Goal: Task Accomplishment & Management: Manage account settings

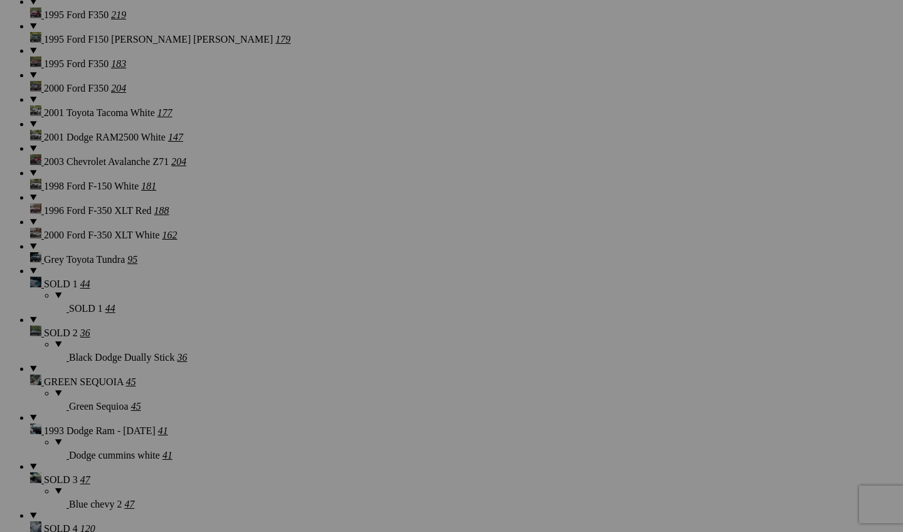
scroll to position [1621, 0]
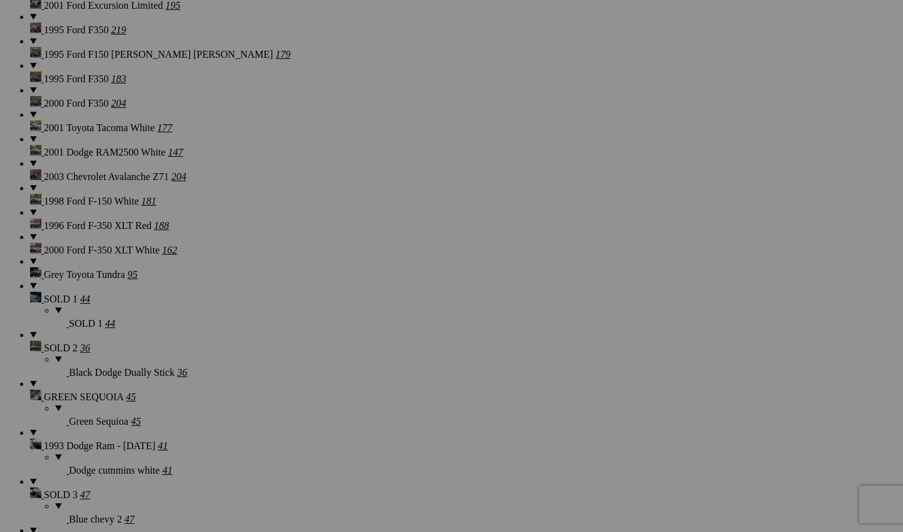
click at [354, 348] on span "Cancel" at bounding box center [340, 348] width 28 height 11
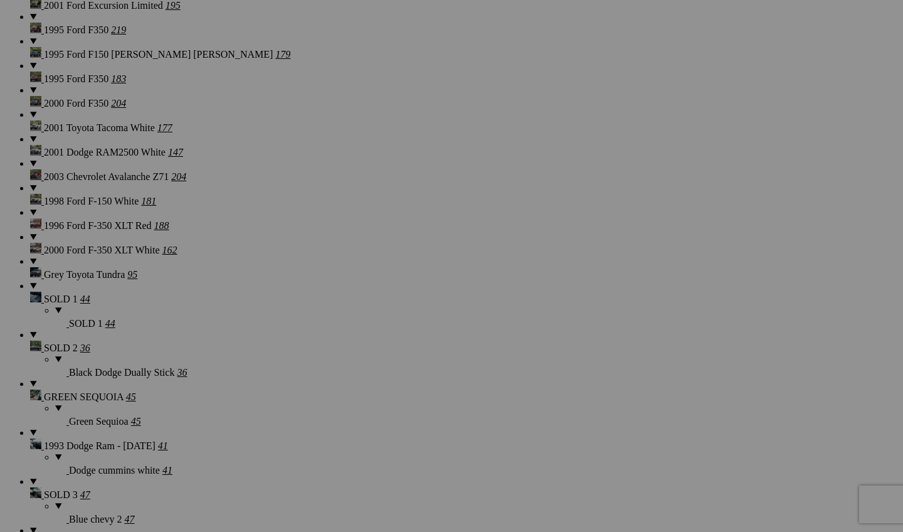
click at [554, 343] on div "Cancel Yes" at bounding box center [451, 348] width 251 height 11
click at [368, 344] on span "Yes" at bounding box center [361, 348] width 14 height 11
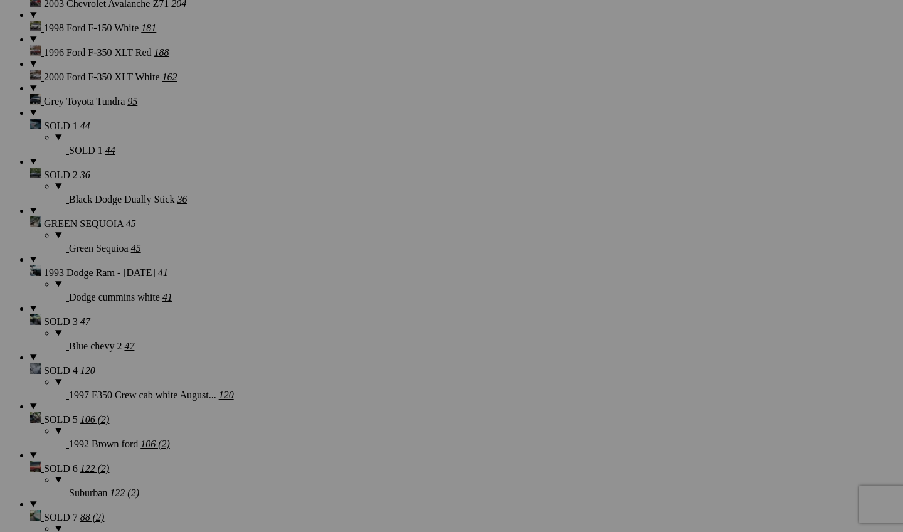
scroll to position [1801, 0]
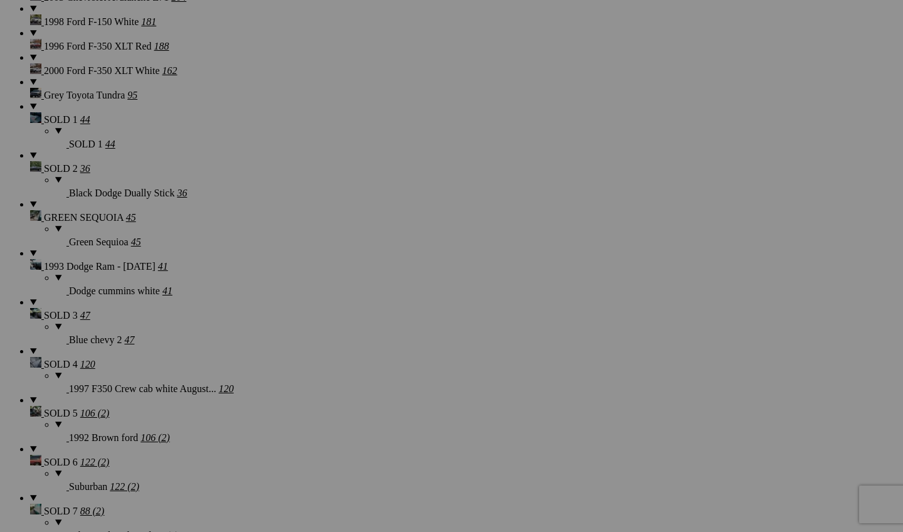
click at [368, 349] on link "Yes" at bounding box center [361, 348] width 14 height 11
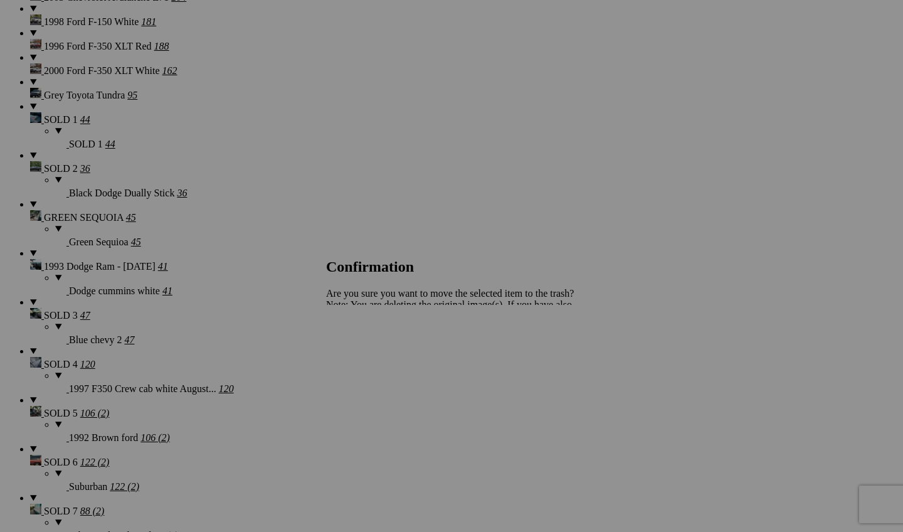
click at [368, 346] on span "Yes" at bounding box center [361, 348] width 14 height 11
click at [368, 351] on span "Yes" at bounding box center [361, 348] width 14 height 11
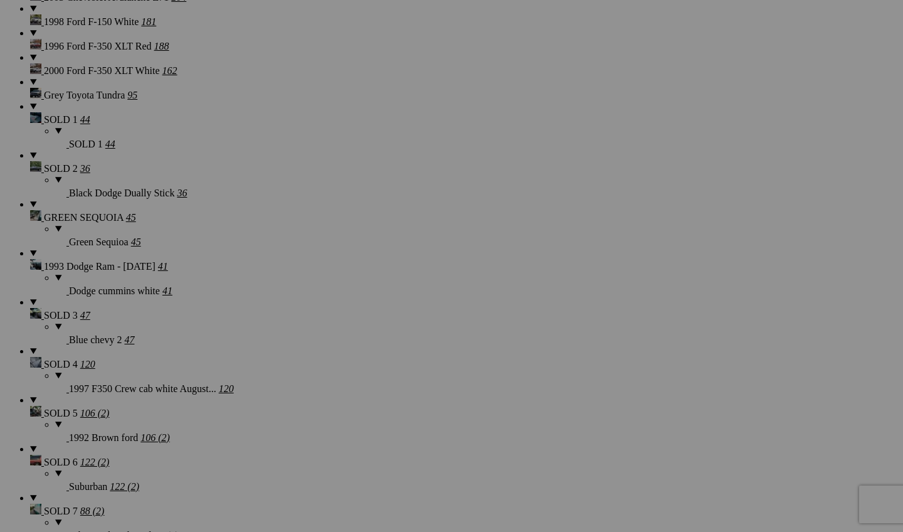
click at [368, 350] on span "Yes" at bounding box center [361, 348] width 14 height 11
click at [368, 348] on span "Yes" at bounding box center [361, 348] width 14 height 11
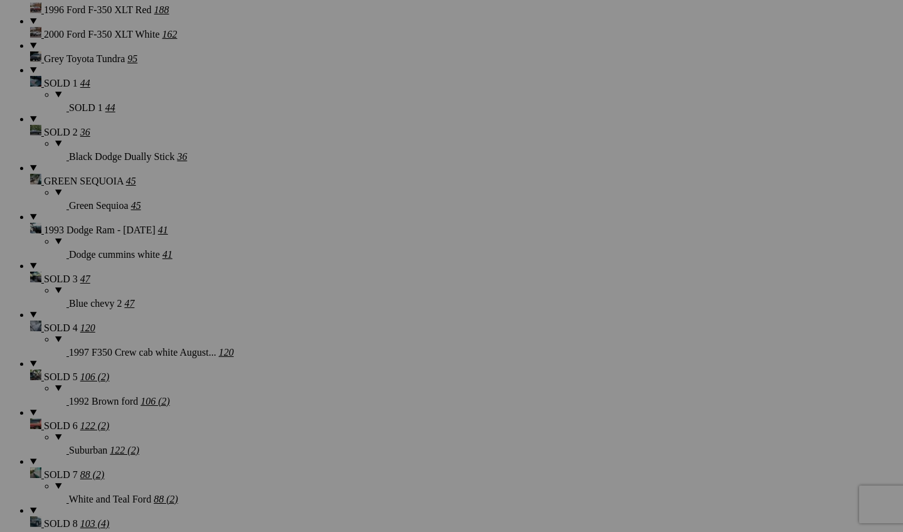
scroll to position [1897, 0]
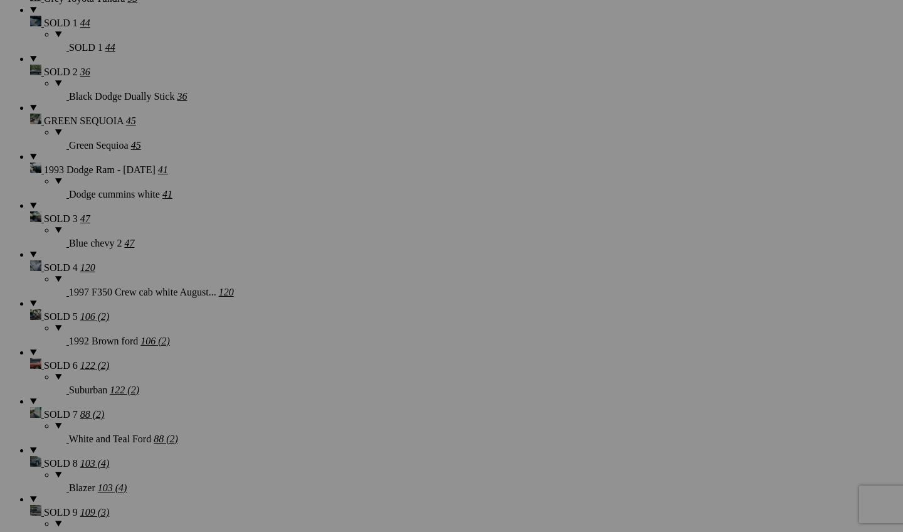
click at [368, 348] on span "Yes" at bounding box center [361, 348] width 14 height 11
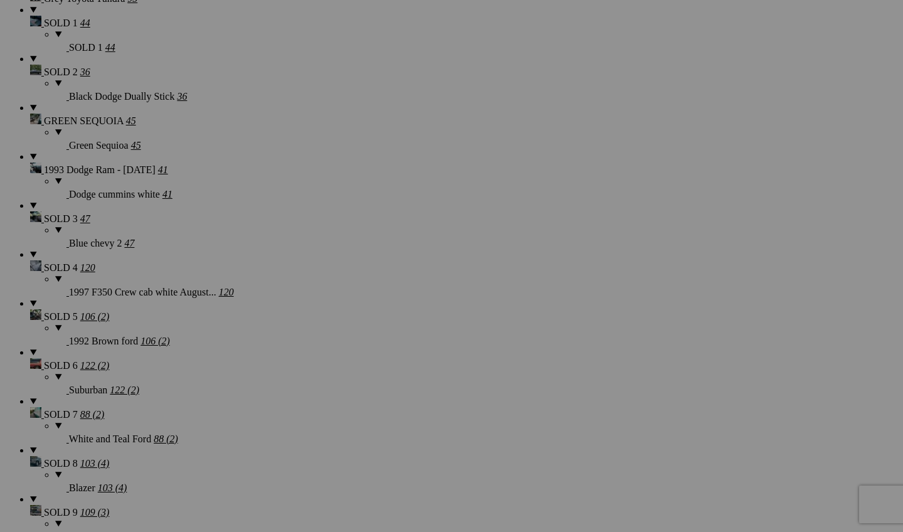
click at [368, 354] on link "Yes" at bounding box center [361, 348] width 14 height 11
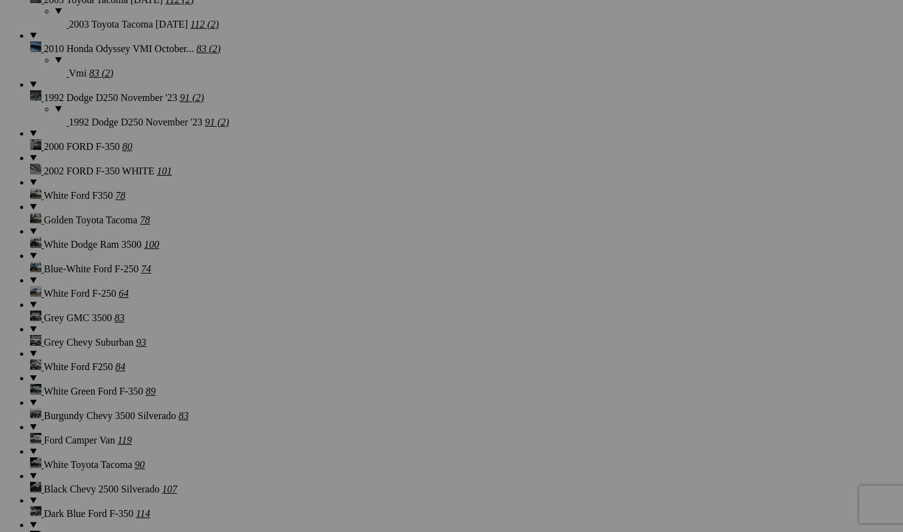
scroll to position [3445, 0]
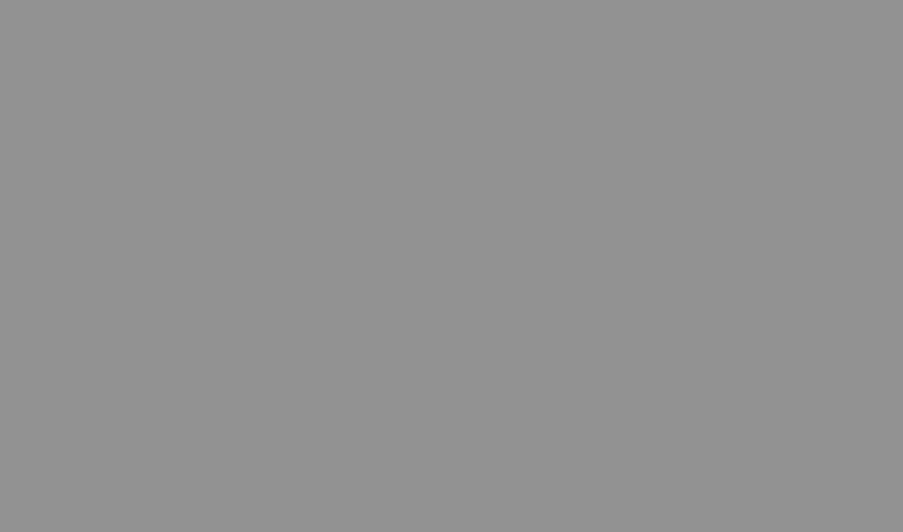
click at [354, 343] on span "Yes" at bounding box center [361, 348] width 14 height 11
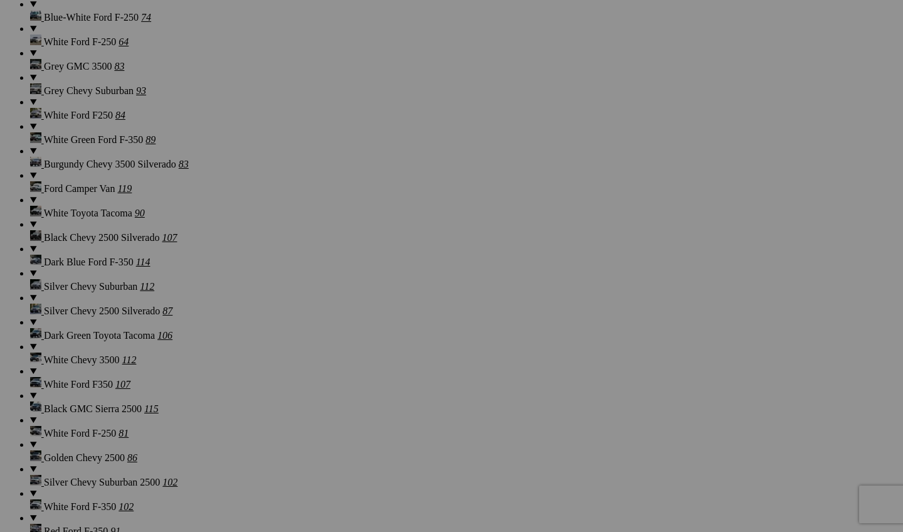
scroll to position [3855, 0]
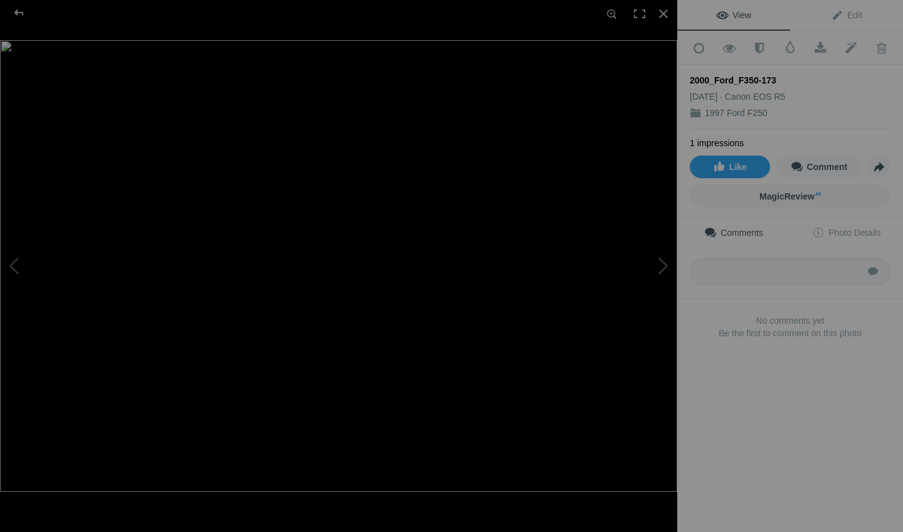
click at [245, 331] on img at bounding box center [338, 266] width 677 height 452
click at [296, 354] on img at bounding box center [465, 179] width 1593 height 1062
click at [666, 15] on div at bounding box center [664, 14] width 28 height 28
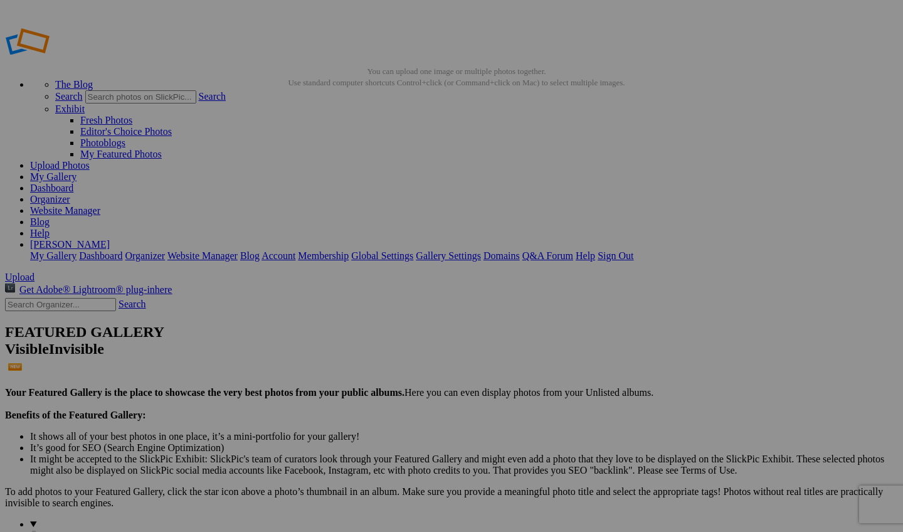
scroll to position [0, 0]
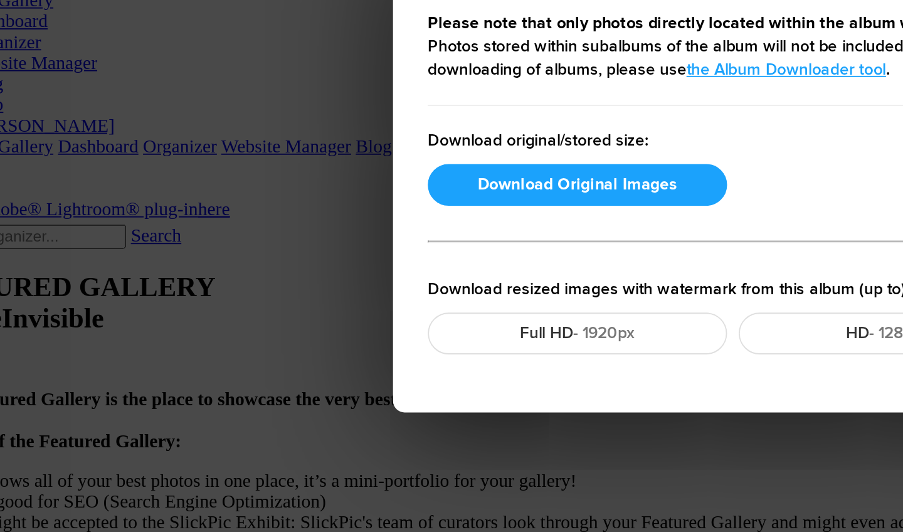
scroll to position [16, 0]
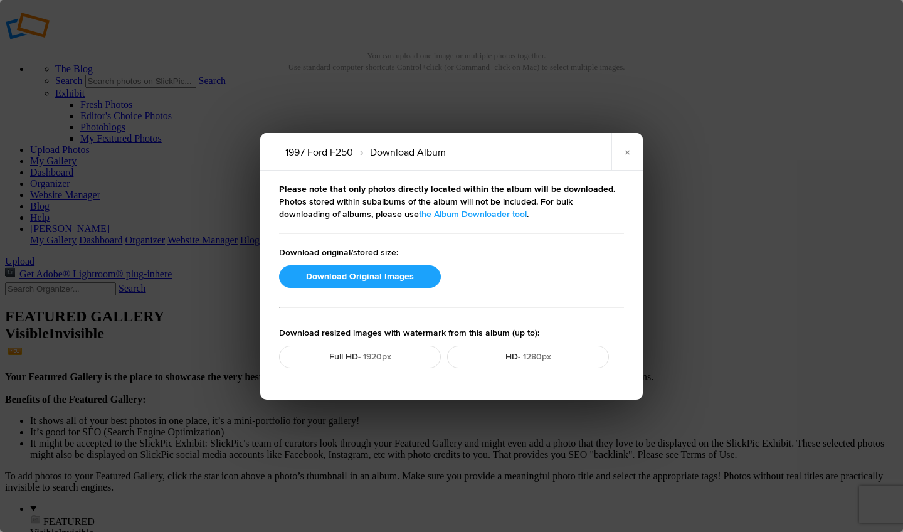
click at [385, 261] on div "Please note that only photos directly located within the album will be download…" at bounding box center [451, 285] width 383 height 229
click at [382, 280] on button "Download Original Images" at bounding box center [360, 276] width 162 height 23
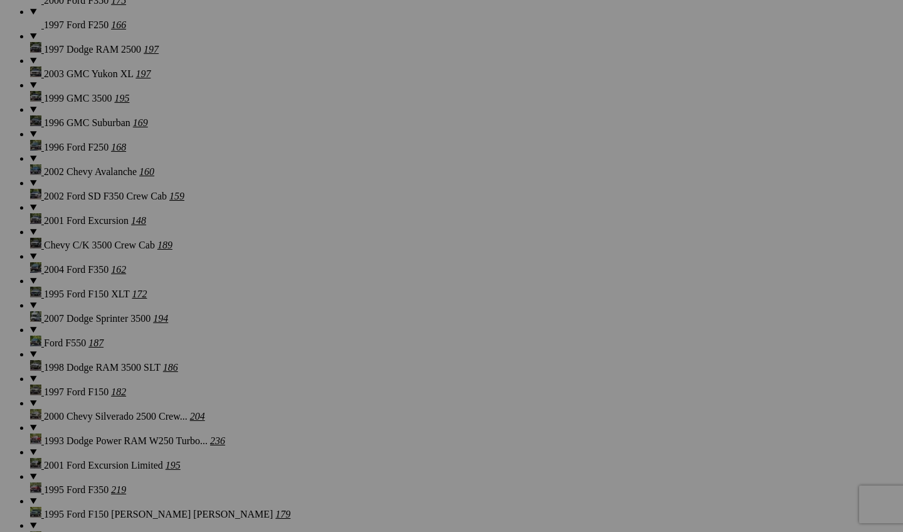
scroll to position [1192, 0]
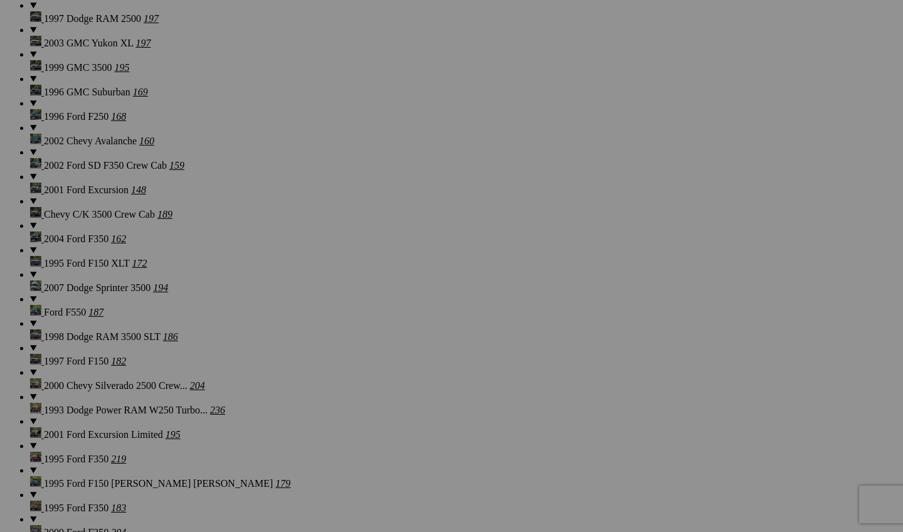
click at [368, 350] on span "Yes" at bounding box center [361, 348] width 14 height 11
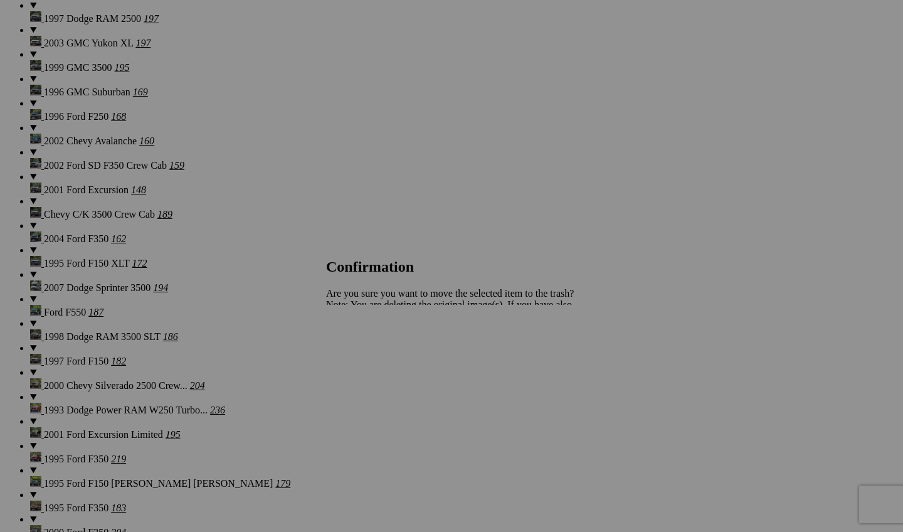
click at [574, 343] on div "Cancel Yes" at bounding box center [451, 348] width 251 height 11
click at [368, 348] on span "Yes" at bounding box center [361, 348] width 14 height 11
click at [368, 352] on span "Yes" at bounding box center [361, 348] width 14 height 11
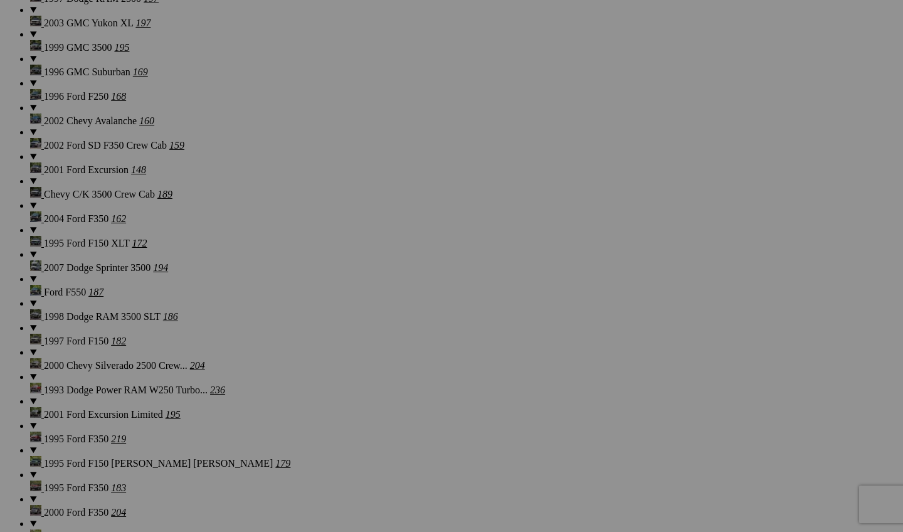
scroll to position [1218, 0]
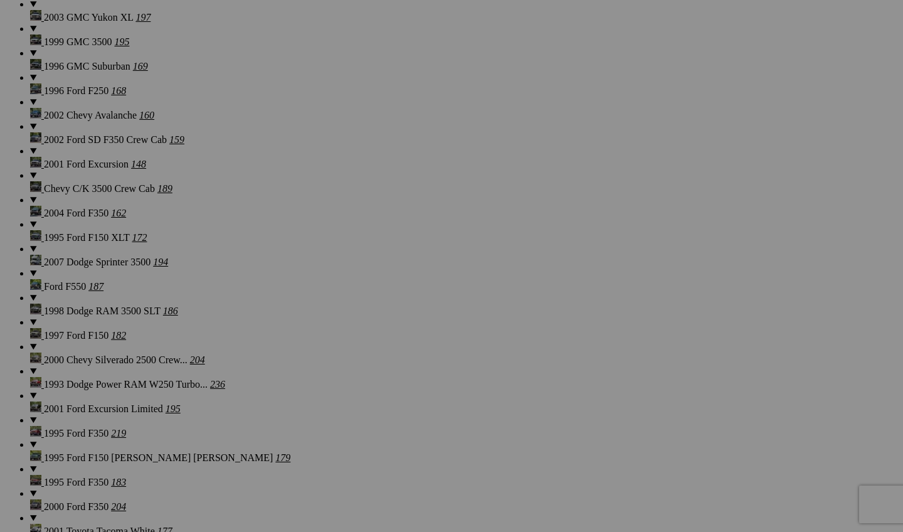
click at [569, 343] on div "Cancel Yes" at bounding box center [451, 348] width 251 height 11
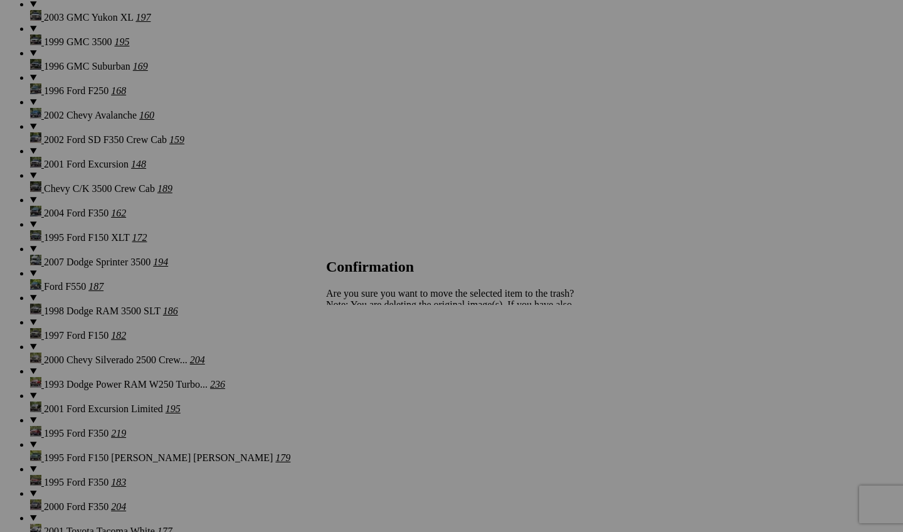
click at [368, 348] on span "Yes" at bounding box center [361, 348] width 14 height 11
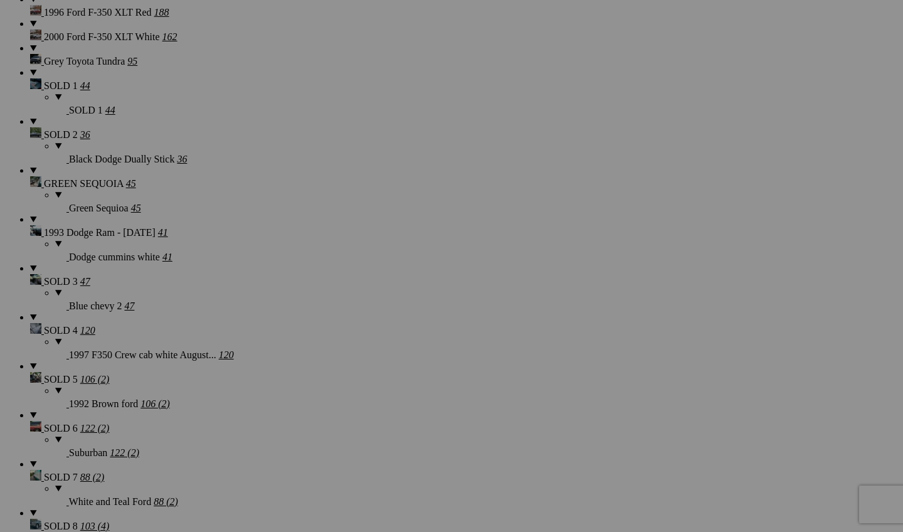
scroll to position [1843, 0]
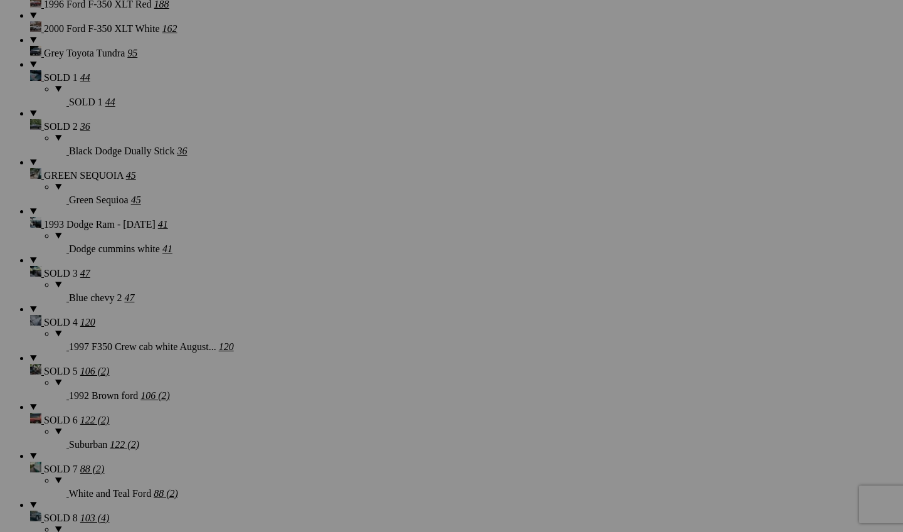
click at [368, 345] on link "Yes" at bounding box center [361, 348] width 14 height 11
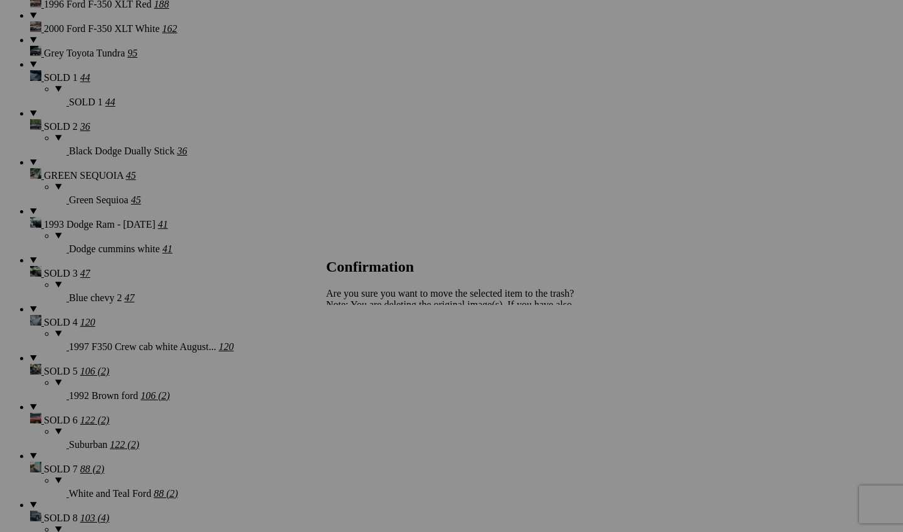
click at [368, 353] on link "Yes" at bounding box center [361, 348] width 14 height 11
click at [368, 348] on span "Yes" at bounding box center [361, 348] width 14 height 11
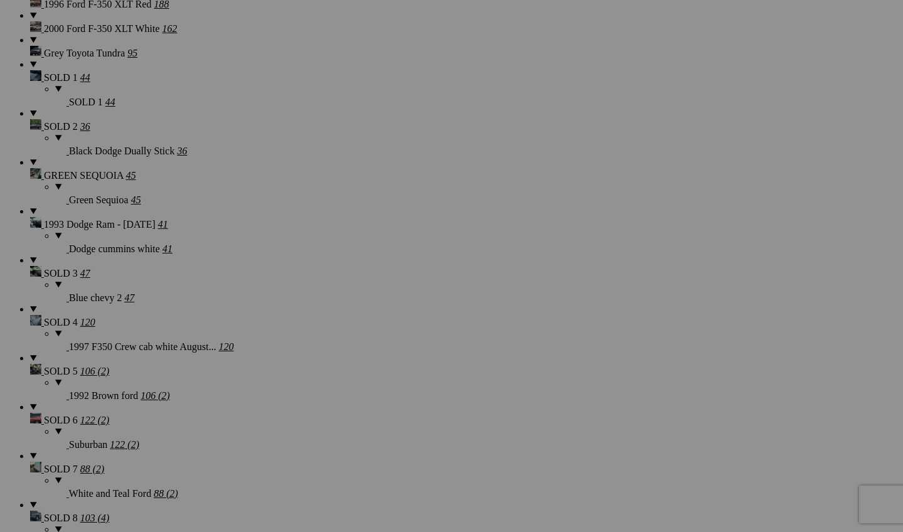
click at [568, 343] on div "Cancel Yes" at bounding box center [451, 348] width 251 height 11
click at [368, 349] on span "Yes" at bounding box center [361, 348] width 14 height 11
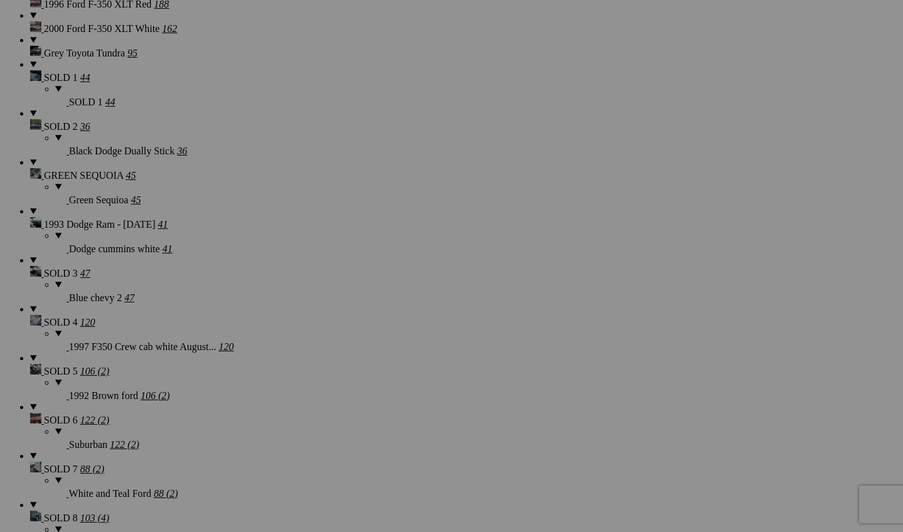
click at [368, 354] on link "Yes" at bounding box center [361, 348] width 14 height 11
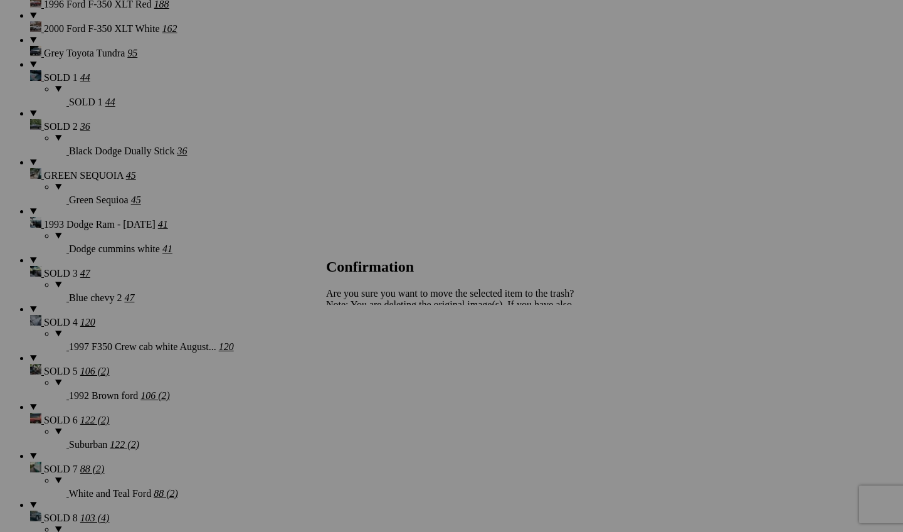
click at [368, 352] on link "Yes" at bounding box center [361, 348] width 14 height 11
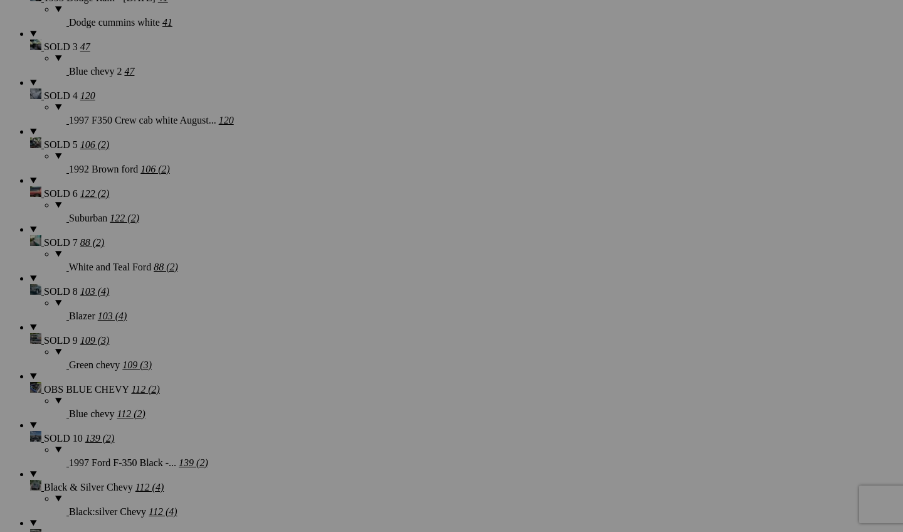
scroll to position [2038, 0]
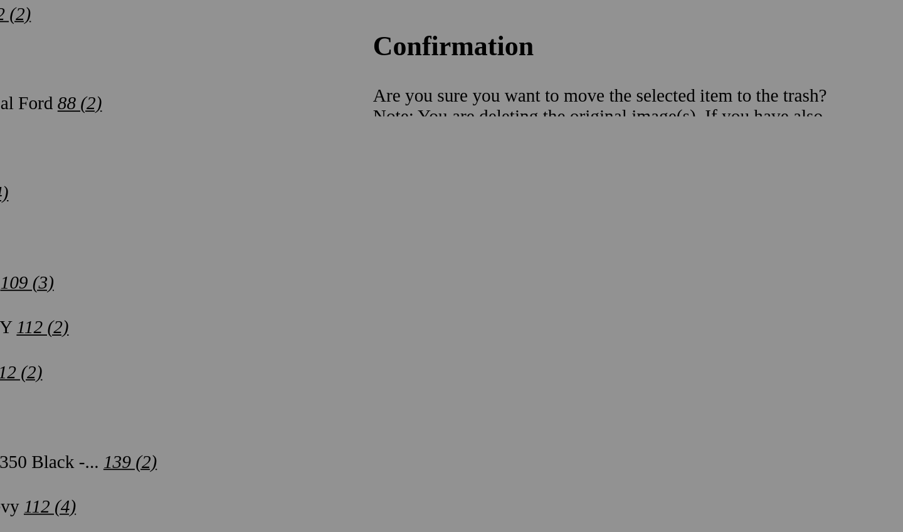
click at [368, 343] on link "Yes" at bounding box center [361, 348] width 14 height 11
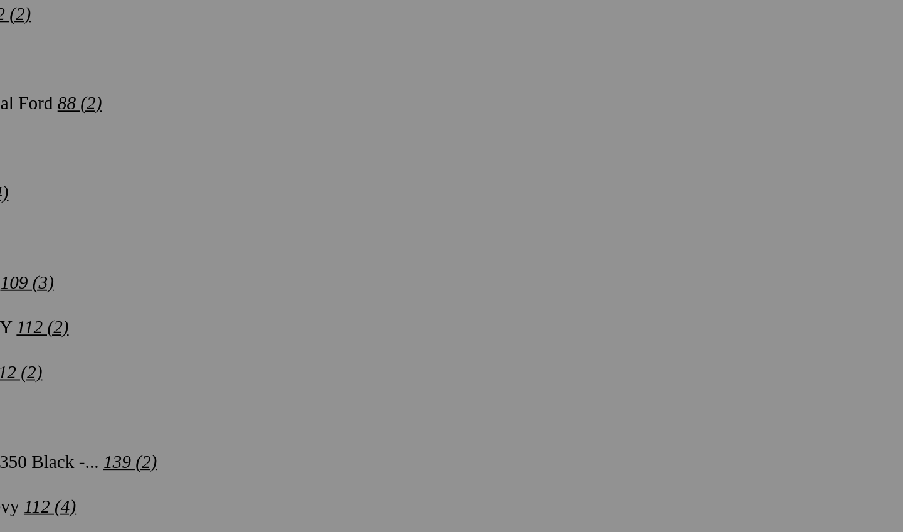
scroll to position [2039, 0]
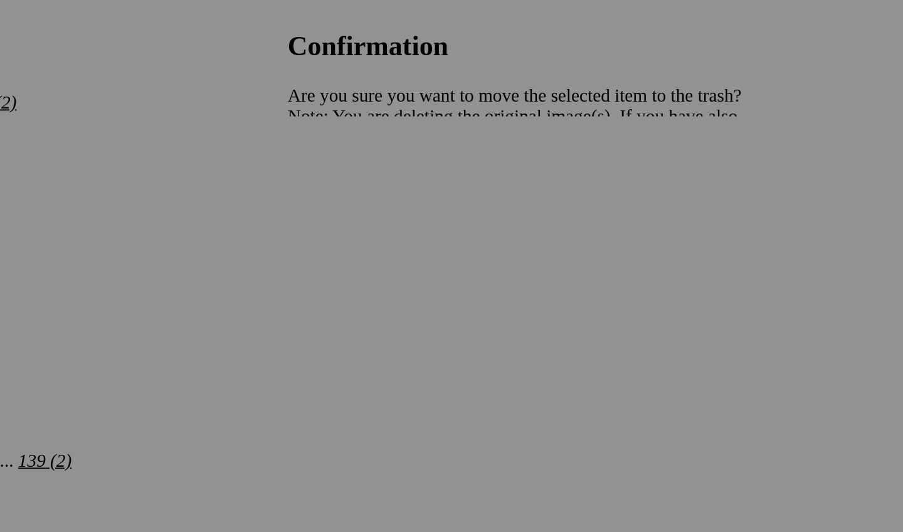
click at [368, 343] on span "Yes" at bounding box center [361, 348] width 14 height 11
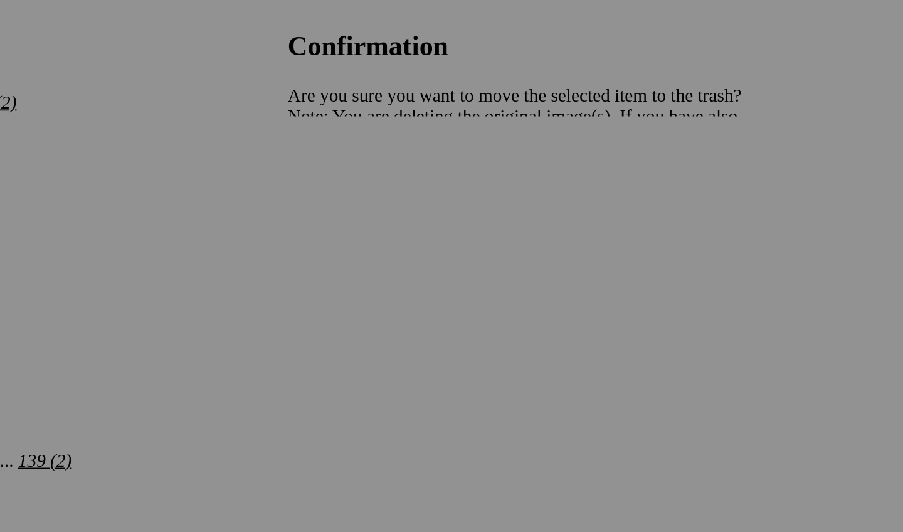
click at [368, 343] on span "Yes" at bounding box center [361, 348] width 14 height 11
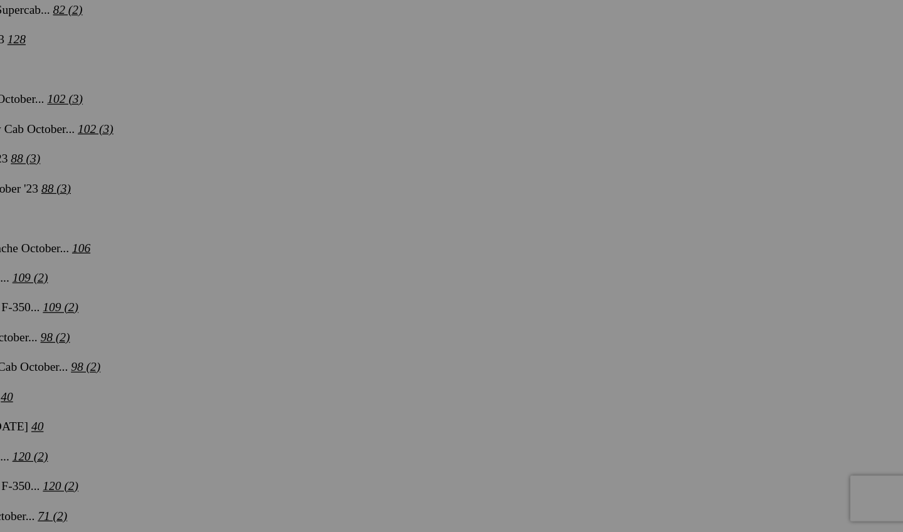
scroll to position [2945, 0]
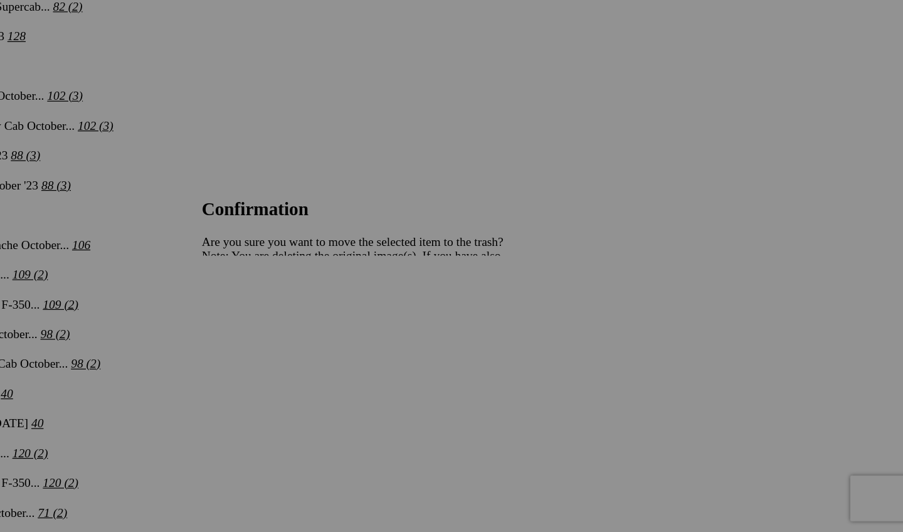
click at [368, 343] on span "Yes" at bounding box center [361, 348] width 14 height 11
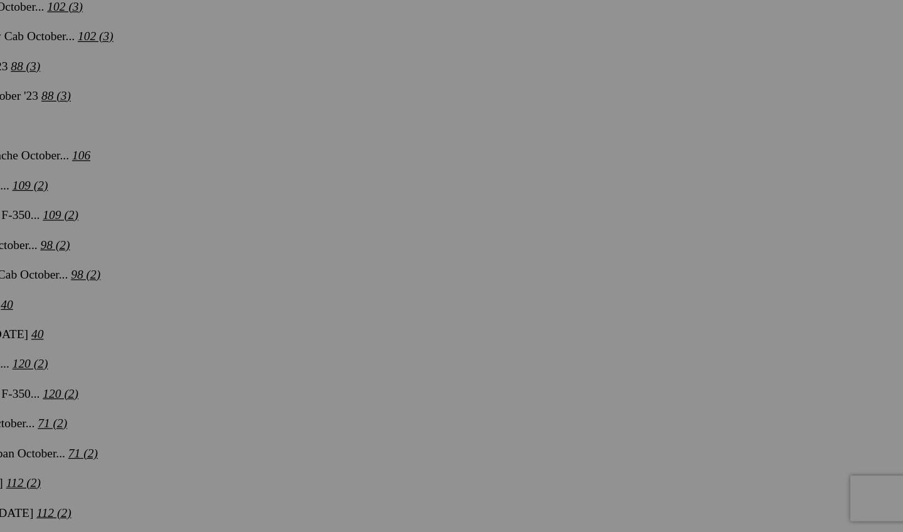
scroll to position [3026, 0]
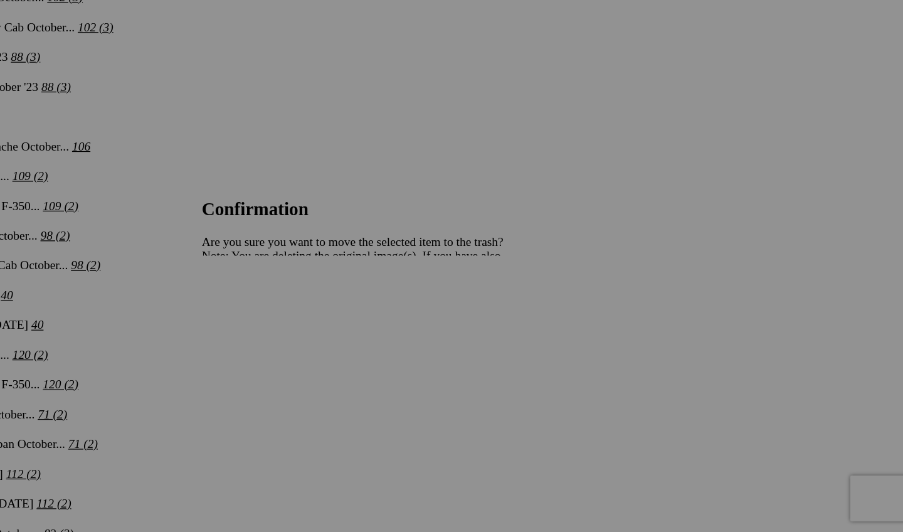
click at [368, 343] on span "Yes" at bounding box center [361, 348] width 14 height 11
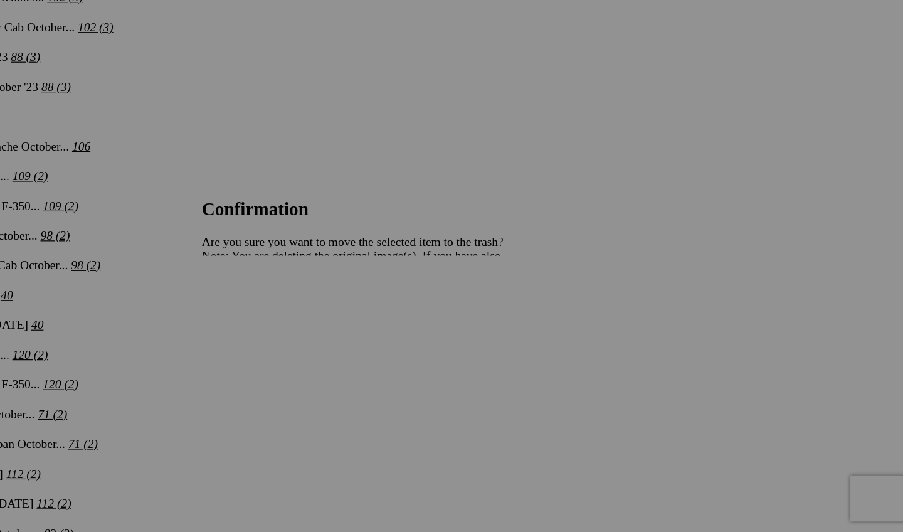
click at [368, 343] on span "Yes" at bounding box center [361, 348] width 14 height 11
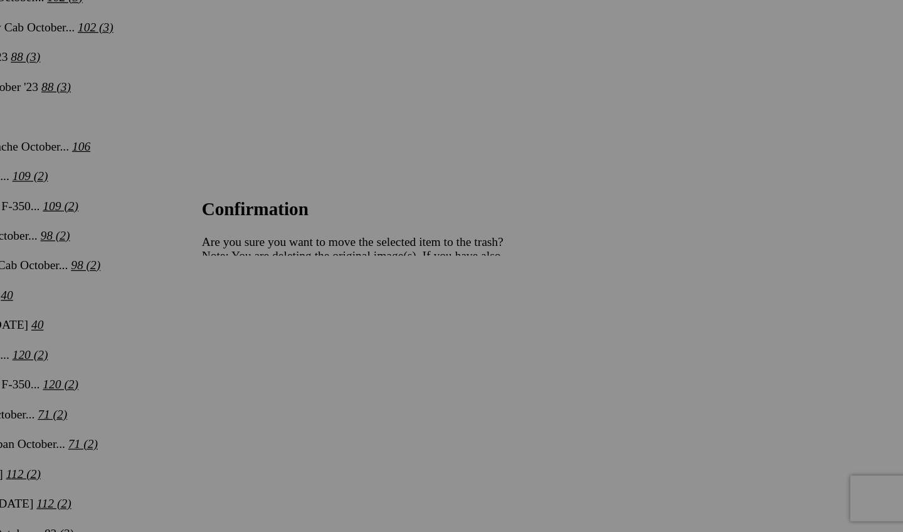
click at [368, 343] on span "Yes" at bounding box center [361, 348] width 14 height 11
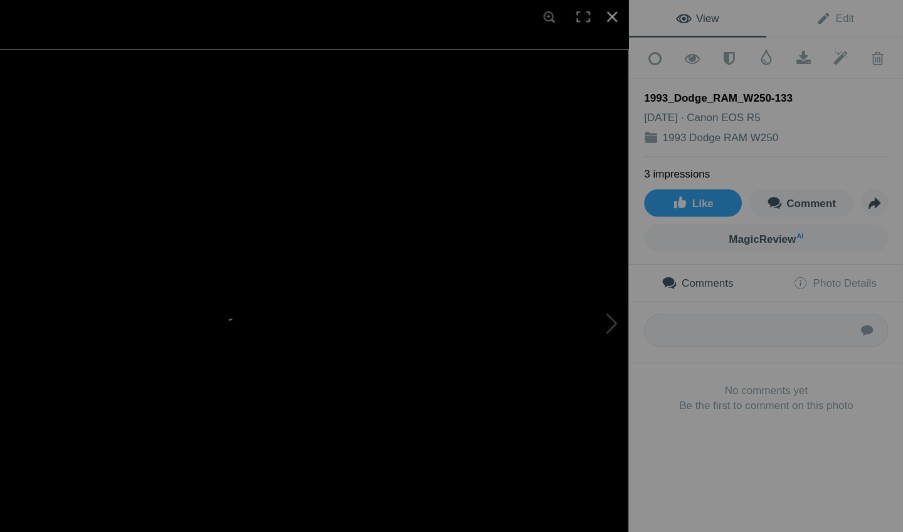
click at [650, 12] on div at bounding box center [664, 14] width 28 height 28
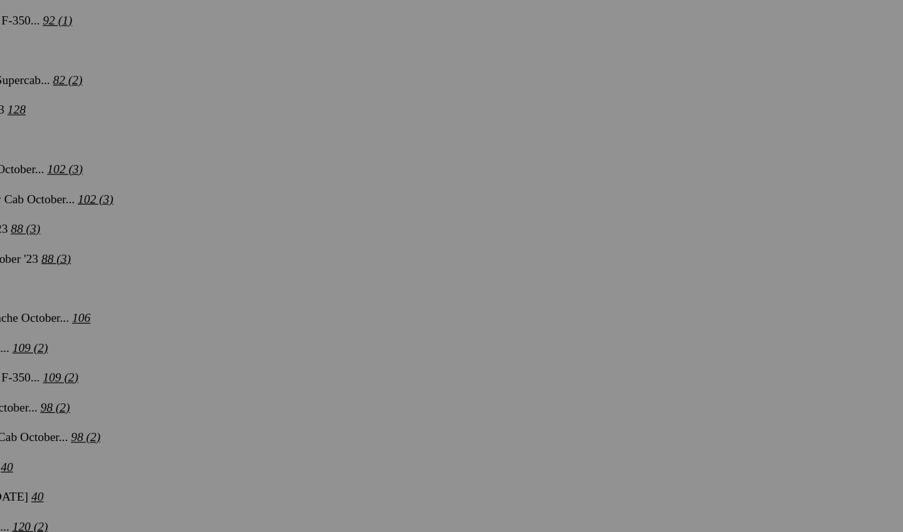
scroll to position [2962, 0]
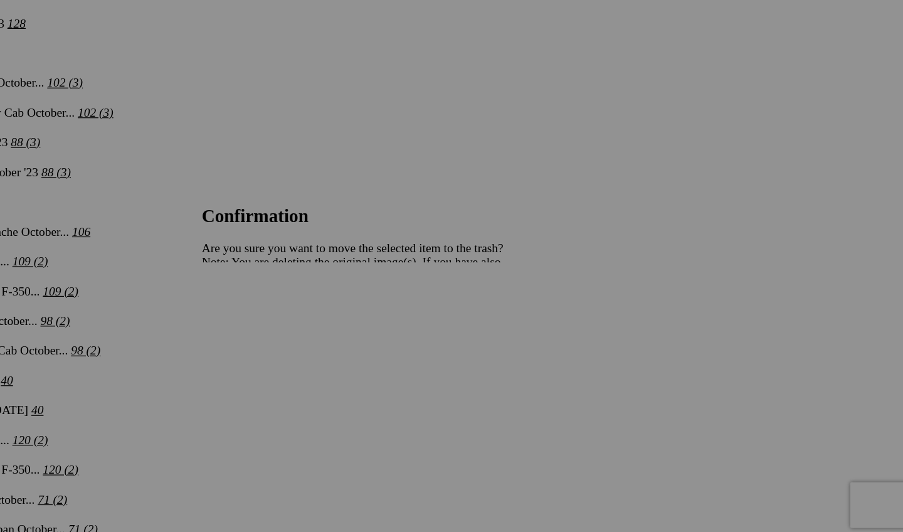
click at [368, 343] on span "Yes" at bounding box center [361, 348] width 14 height 11
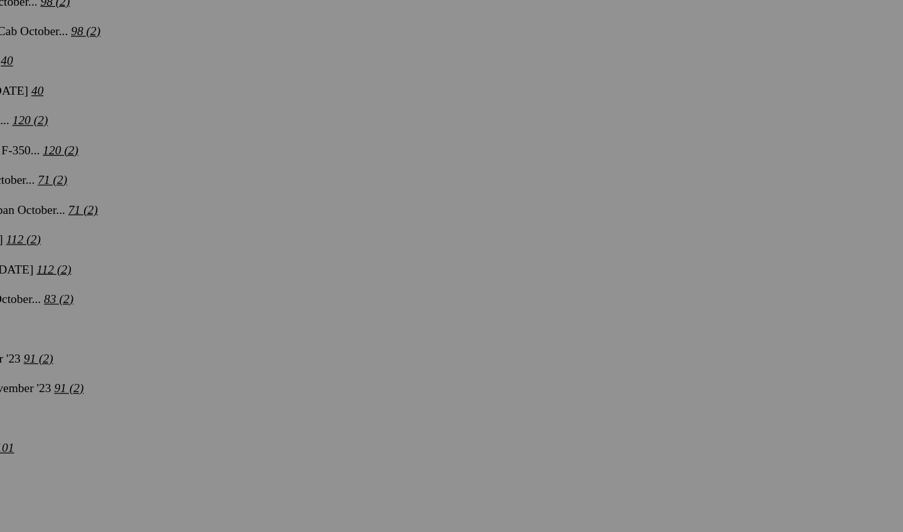
scroll to position [3230, 0]
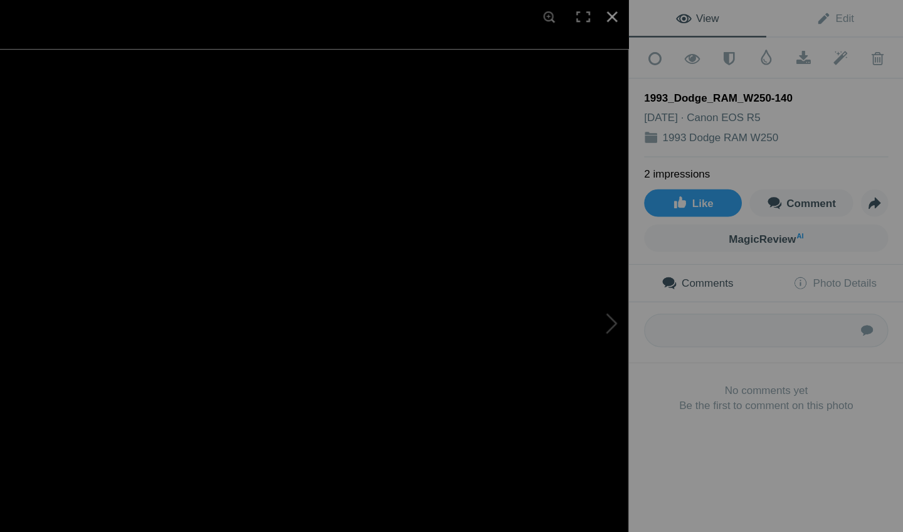
click at [650, 18] on div at bounding box center [664, 14] width 28 height 28
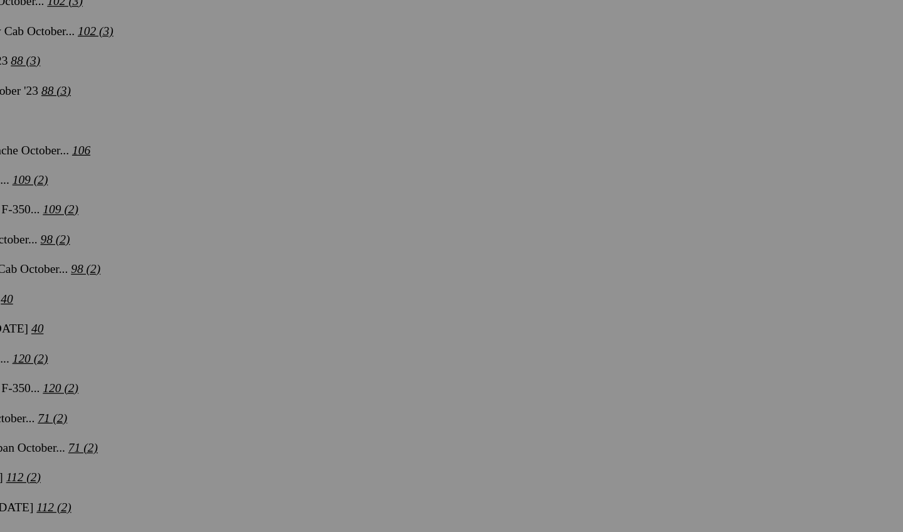
scroll to position [3083, 0]
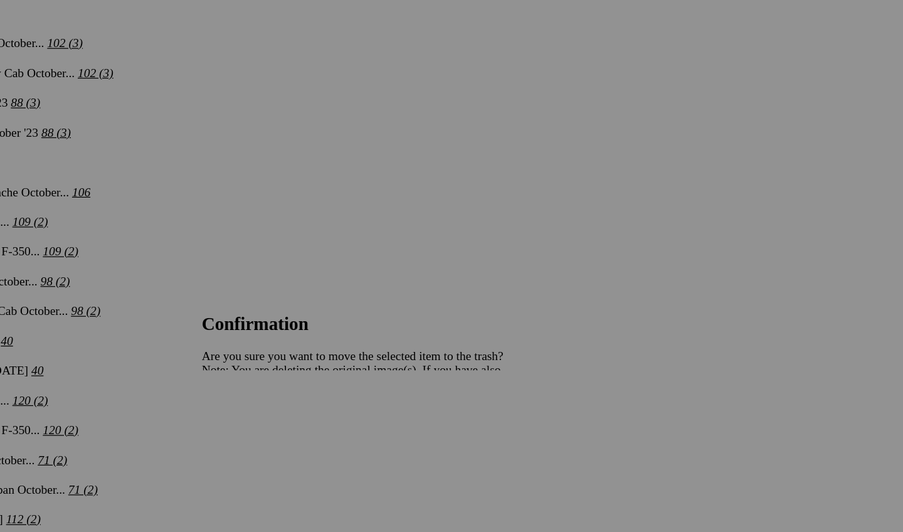
click at [368, 353] on link "Yes" at bounding box center [361, 348] width 14 height 11
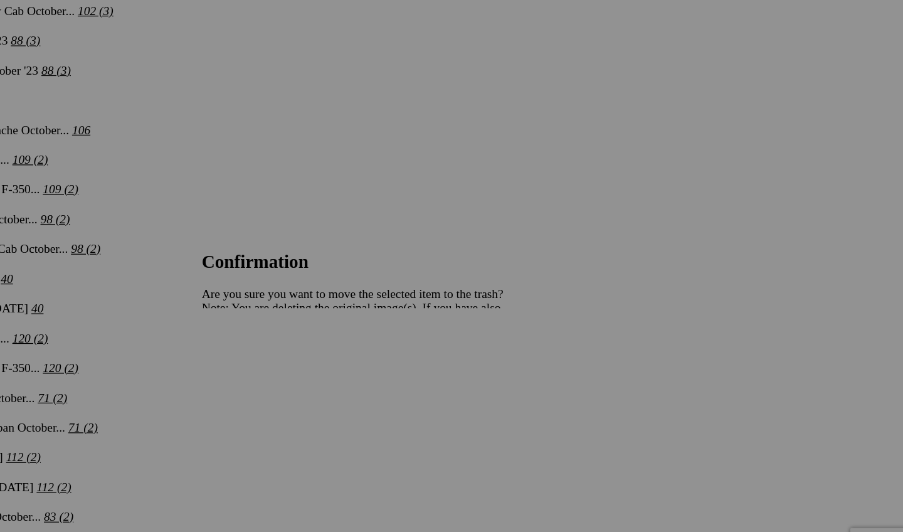
click at [368, 343] on span "Yes" at bounding box center [361, 348] width 14 height 11
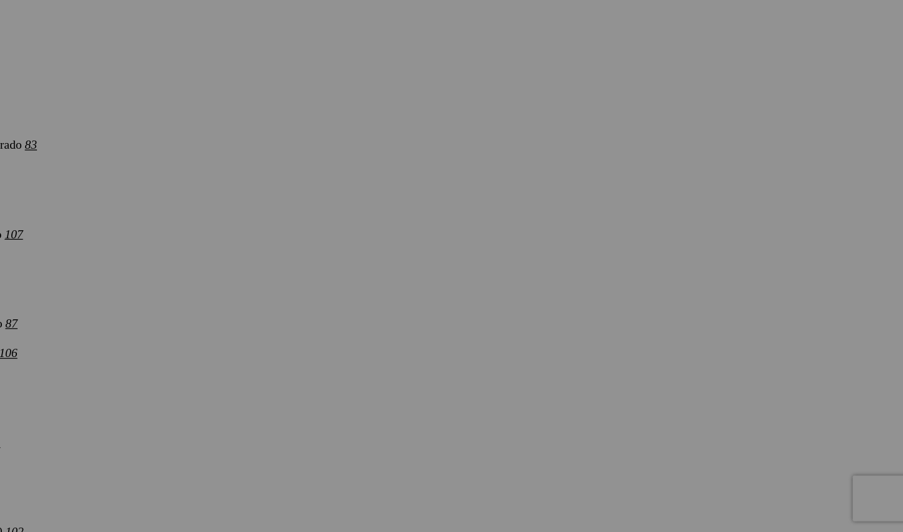
scroll to position [3714, 0]
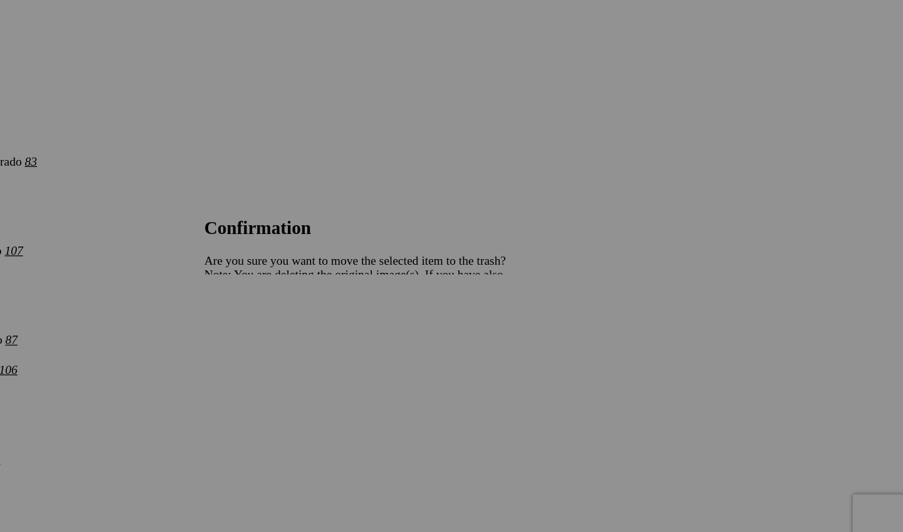
click at [368, 343] on span "Yes" at bounding box center [361, 348] width 14 height 11
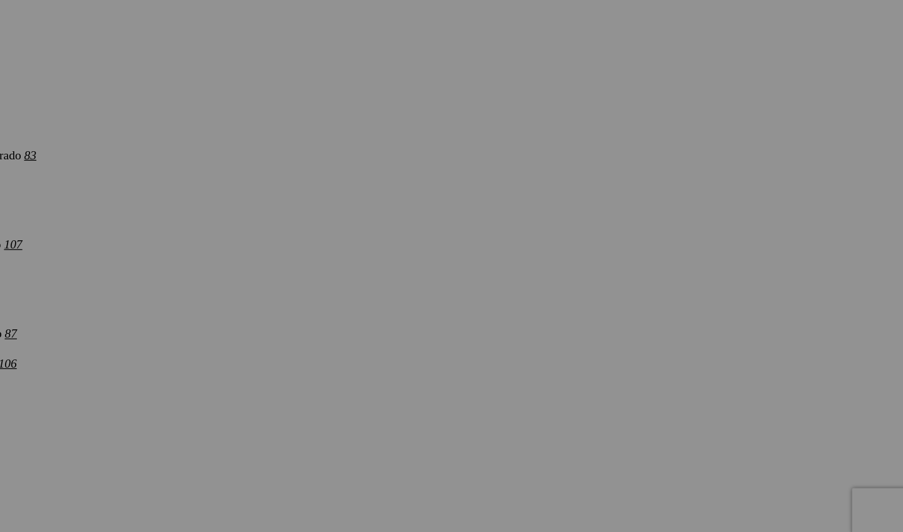
click at [368, 343] on span "Yes" at bounding box center [361, 348] width 14 height 11
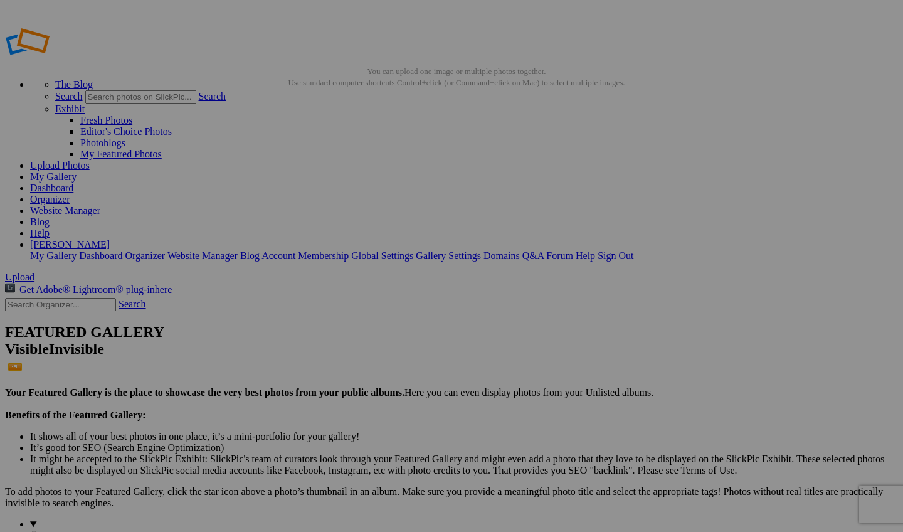
scroll to position [0, 0]
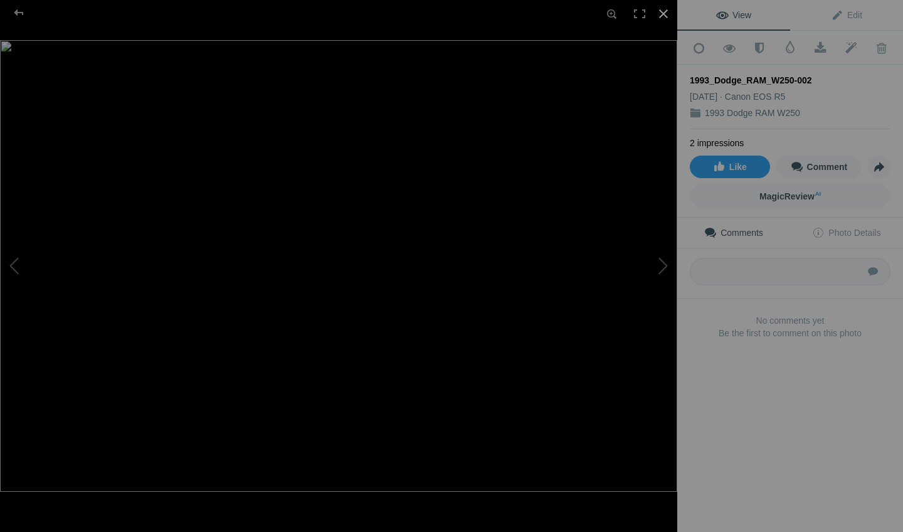
click at [668, 16] on div at bounding box center [664, 14] width 28 height 28
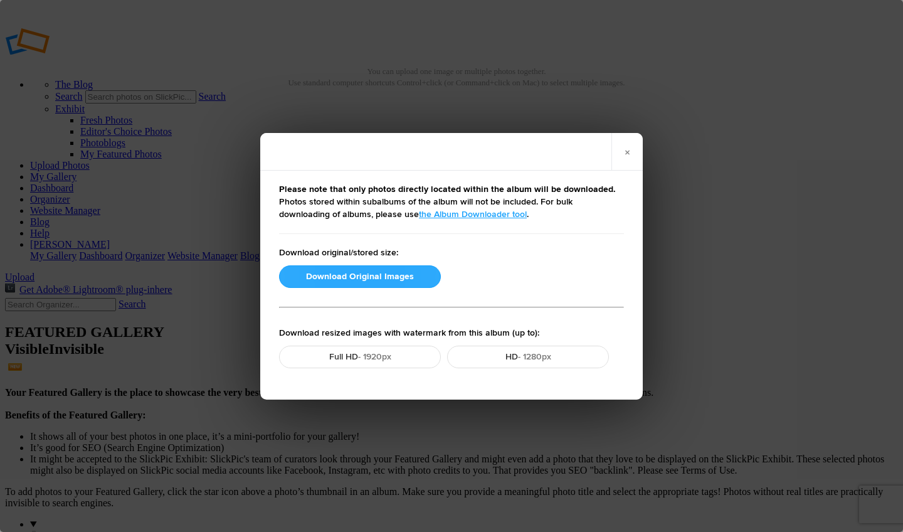
click at [401, 271] on button "Download Original Images" at bounding box center [360, 276] width 162 height 23
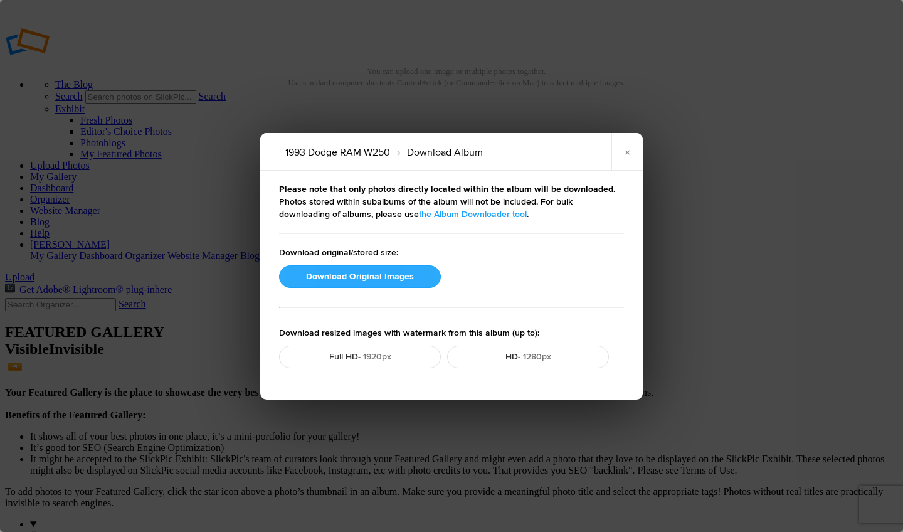
click at [393, 270] on button "Download Original Images" at bounding box center [360, 276] width 162 height 23
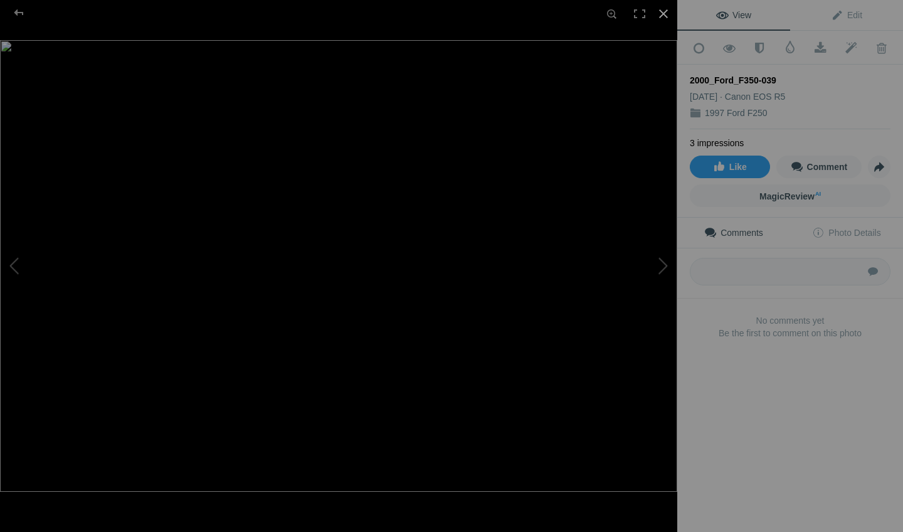
click at [657, 12] on div at bounding box center [664, 14] width 28 height 28
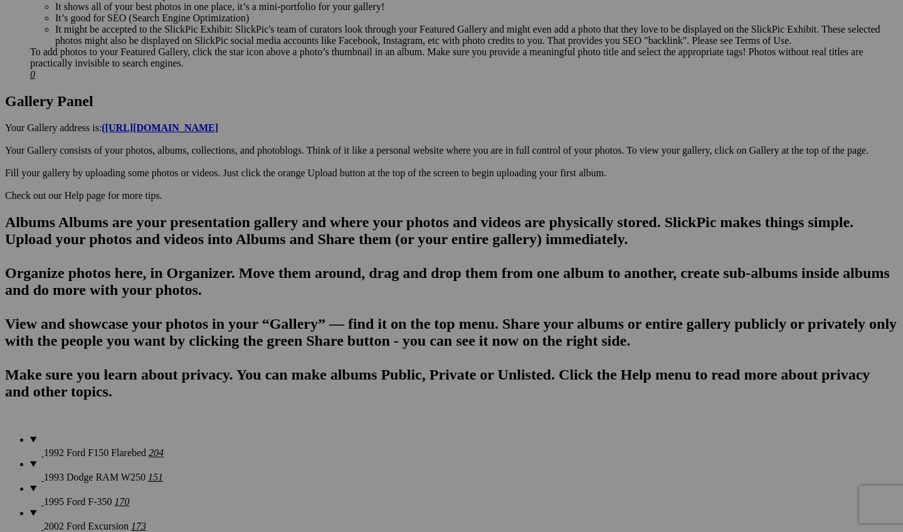
scroll to position [677, 0]
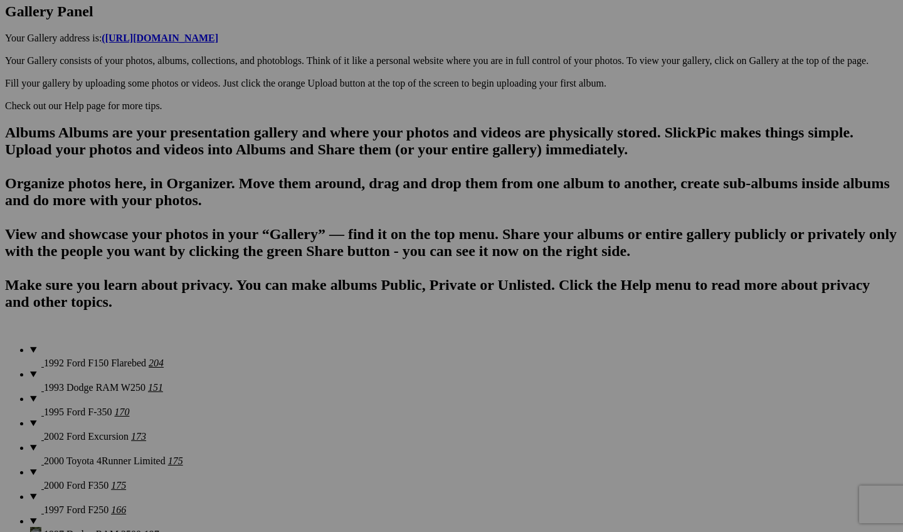
click at [368, 350] on span "Yes" at bounding box center [361, 348] width 14 height 11
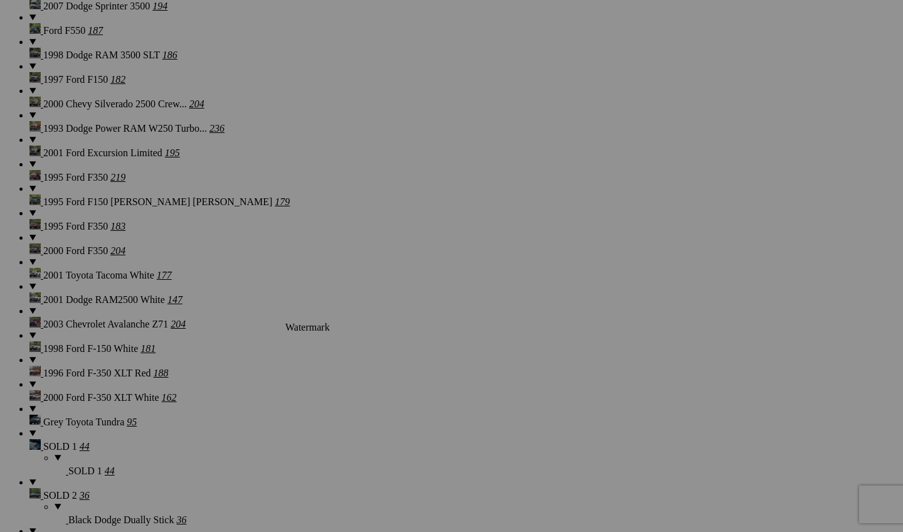
scroll to position [1471, 0]
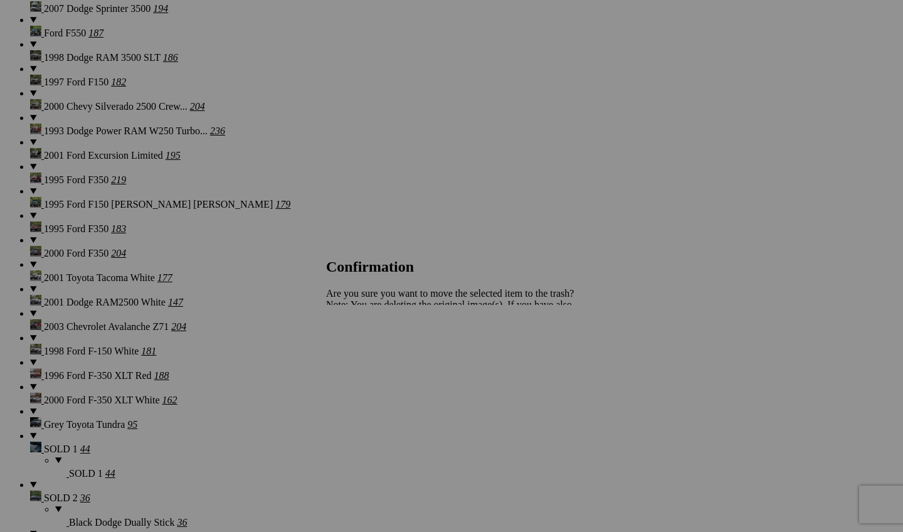
click at [368, 349] on span "Yes" at bounding box center [361, 348] width 14 height 11
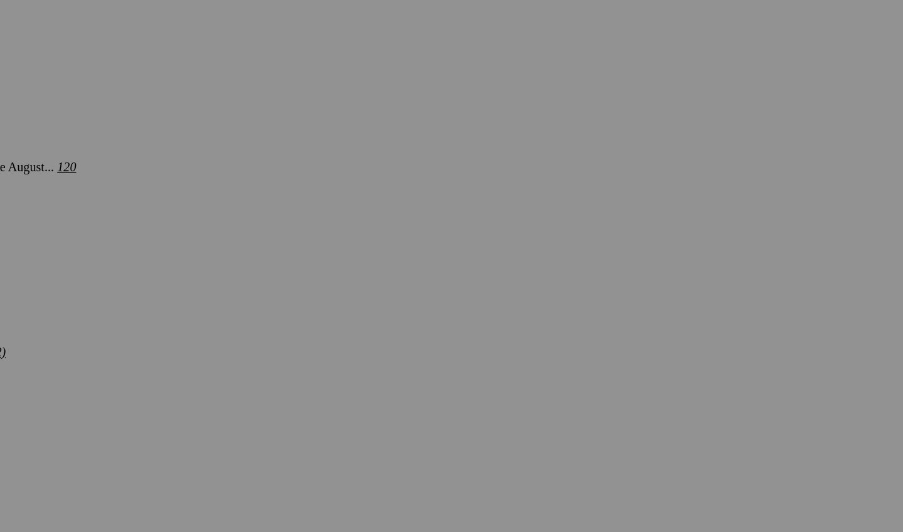
scroll to position [1999, 0]
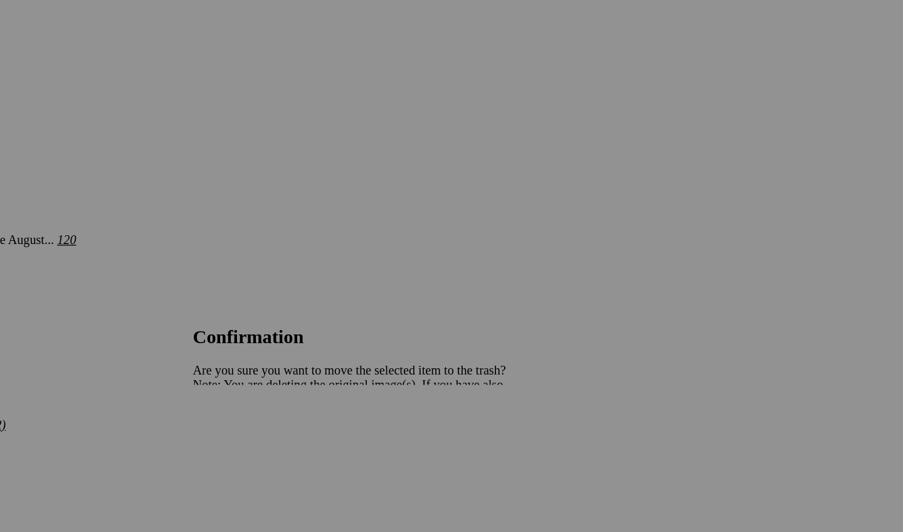
click at [368, 344] on span "Yes" at bounding box center [361, 348] width 14 height 11
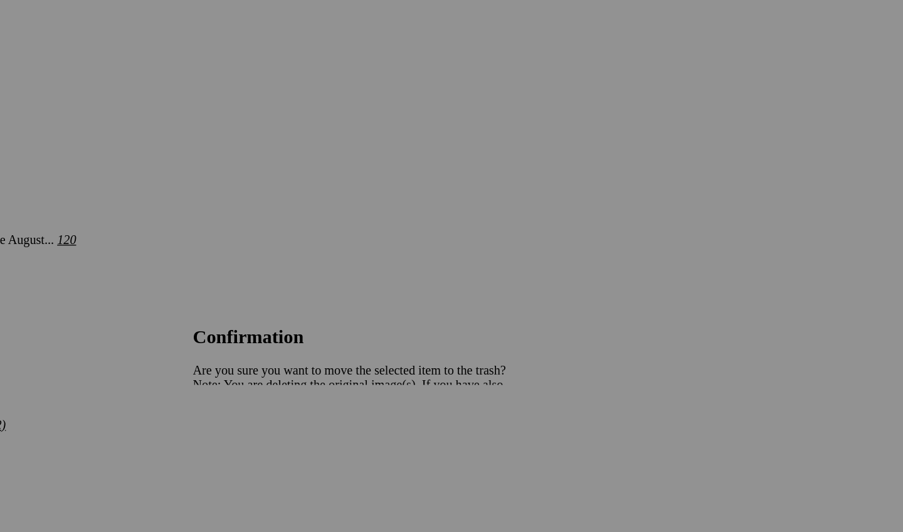
click at [368, 349] on span "Yes" at bounding box center [361, 348] width 14 height 11
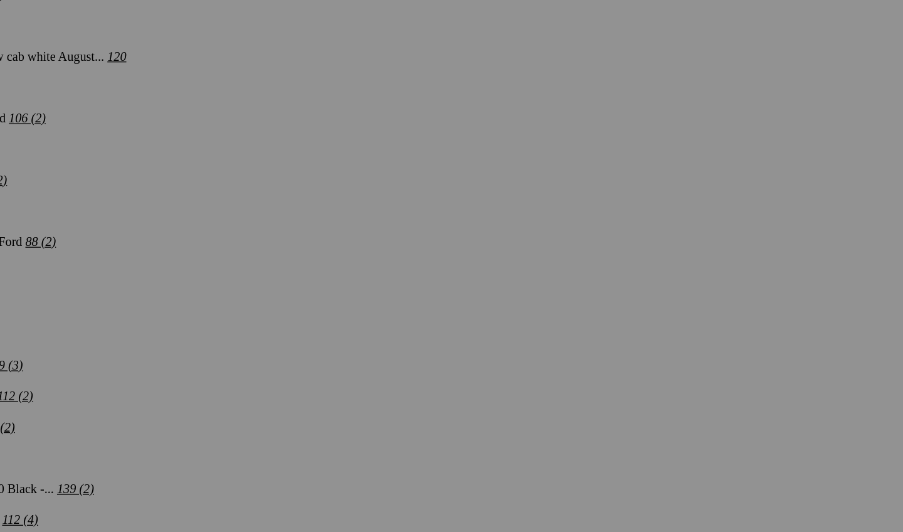
scroll to position [2087, 0]
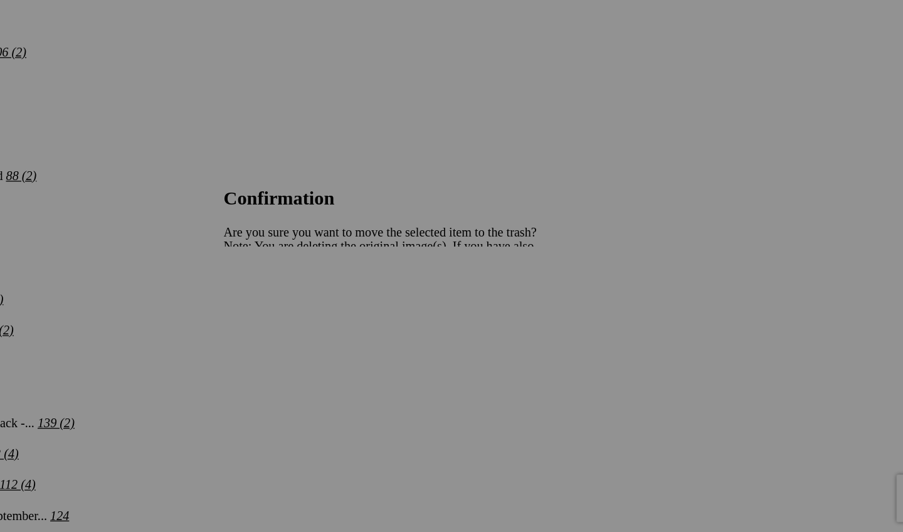
click at [368, 343] on link "Yes" at bounding box center [361, 348] width 14 height 11
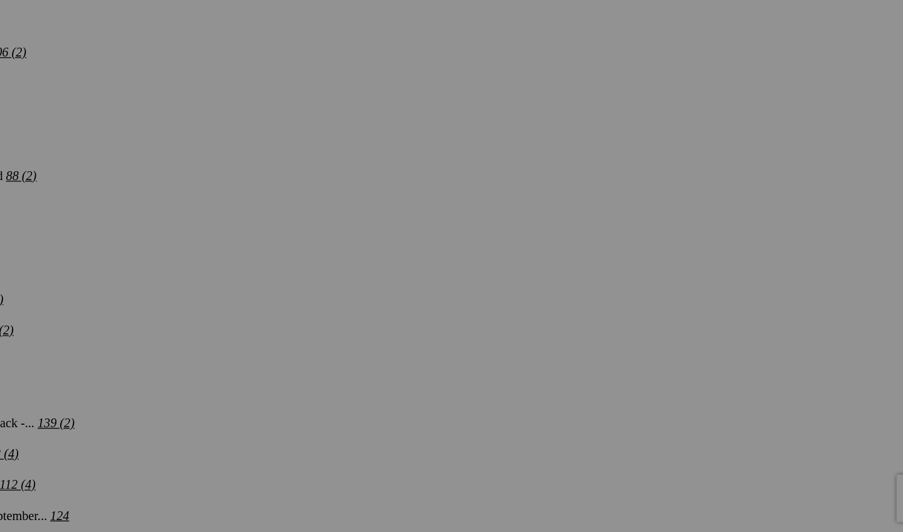
scroll to position [2113, 0]
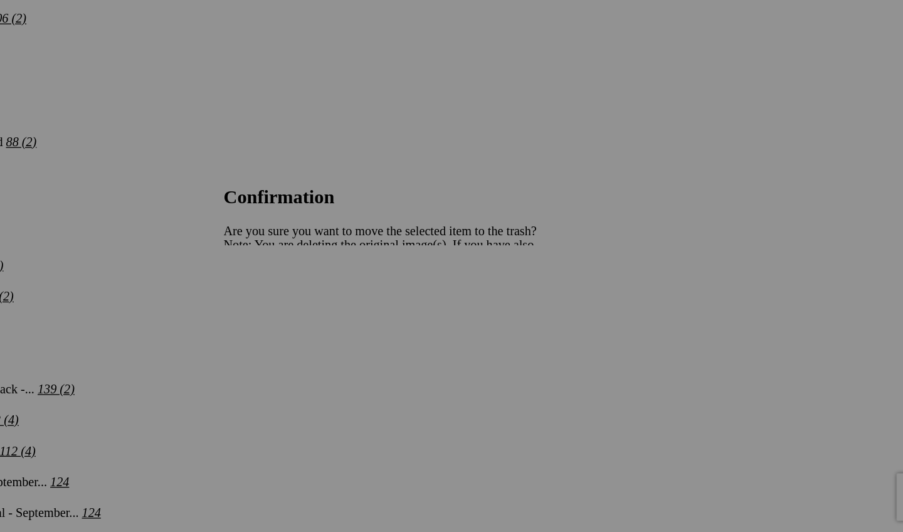
click at [368, 343] on span "Yes" at bounding box center [361, 348] width 14 height 11
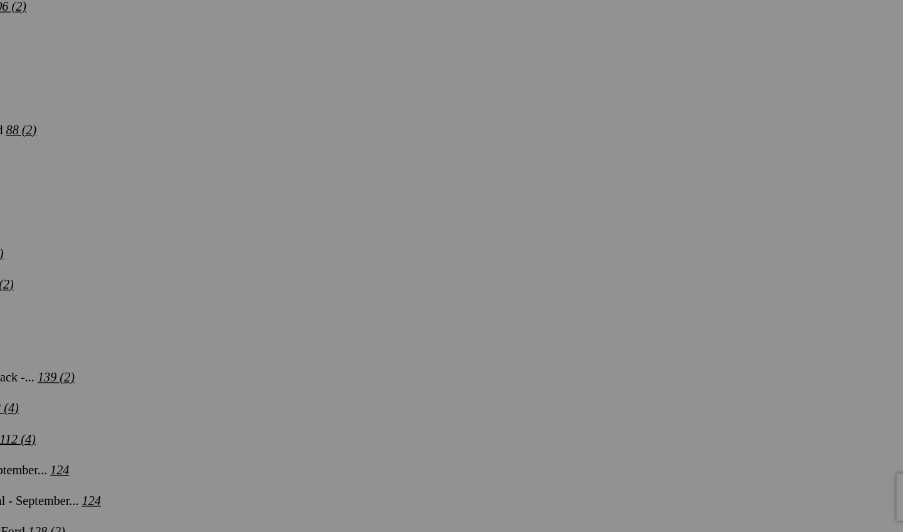
scroll to position [2134, 0]
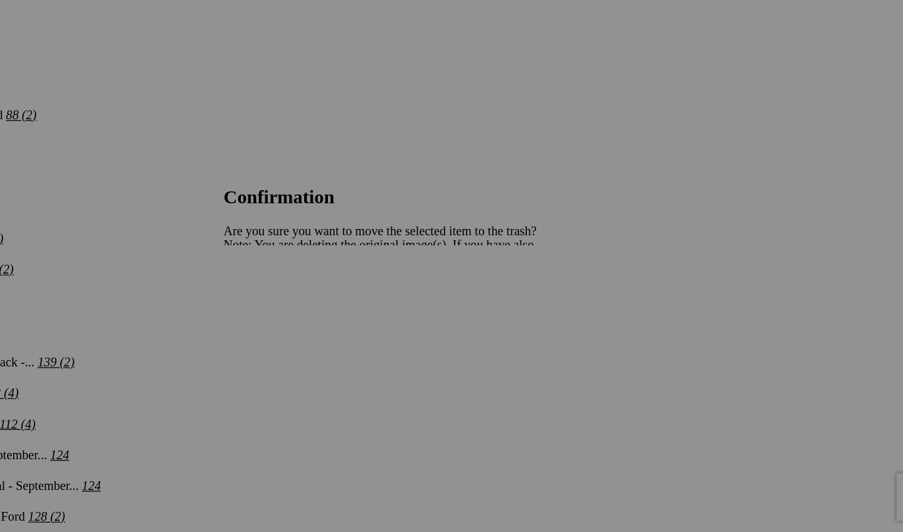
click at [368, 343] on span "Yes" at bounding box center [361, 348] width 14 height 11
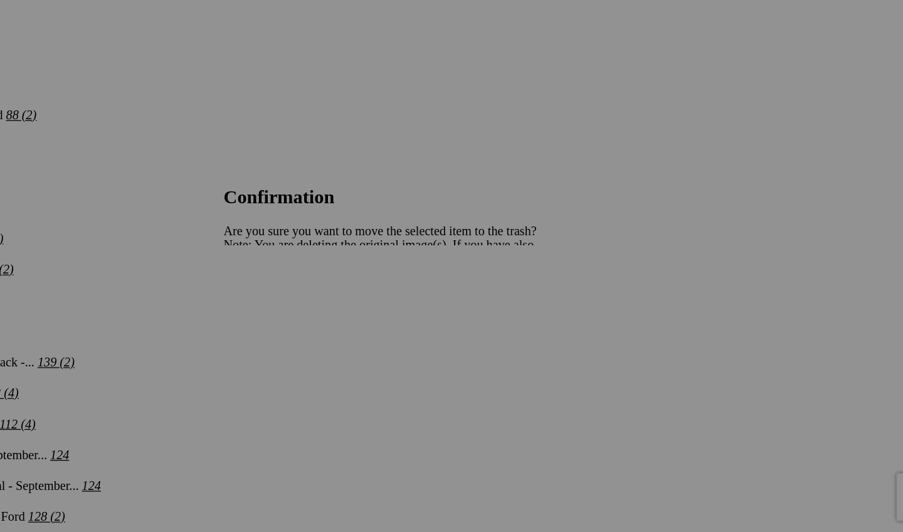
click at [368, 343] on span "Yes" at bounding box center [361, 348] width 14 height 11
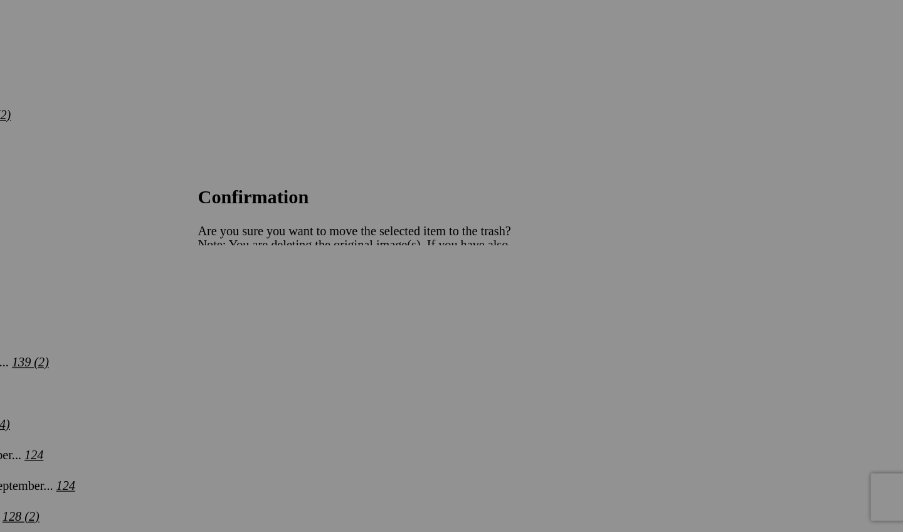
click at [368, 343] on span "Yes" at bounding box center [361, 348] width 14 height 11
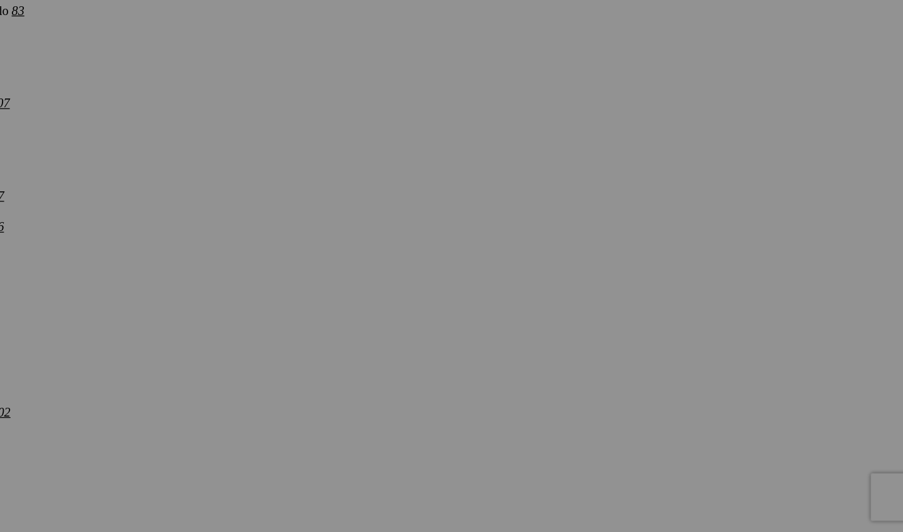
scroll to position [3913, 0]
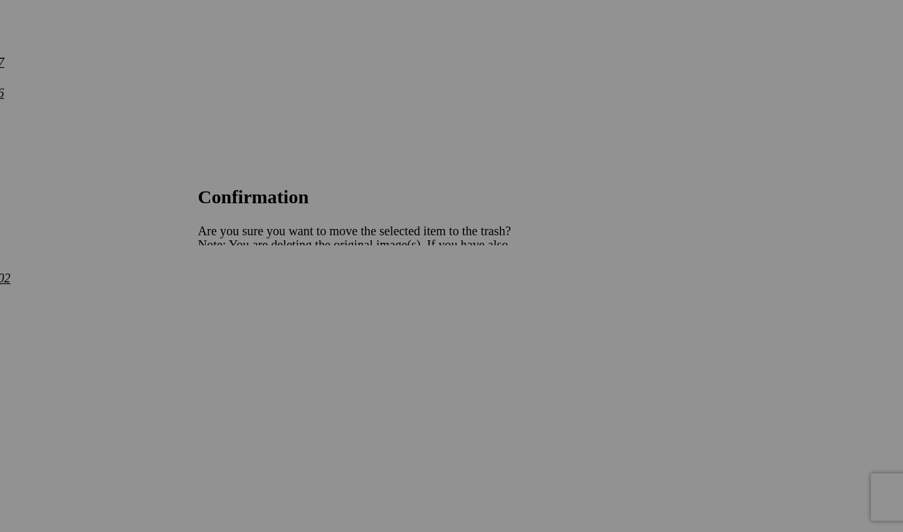
click at [368, 343] on span "Yes" at bounding box center [361, 348] width 14 height 11
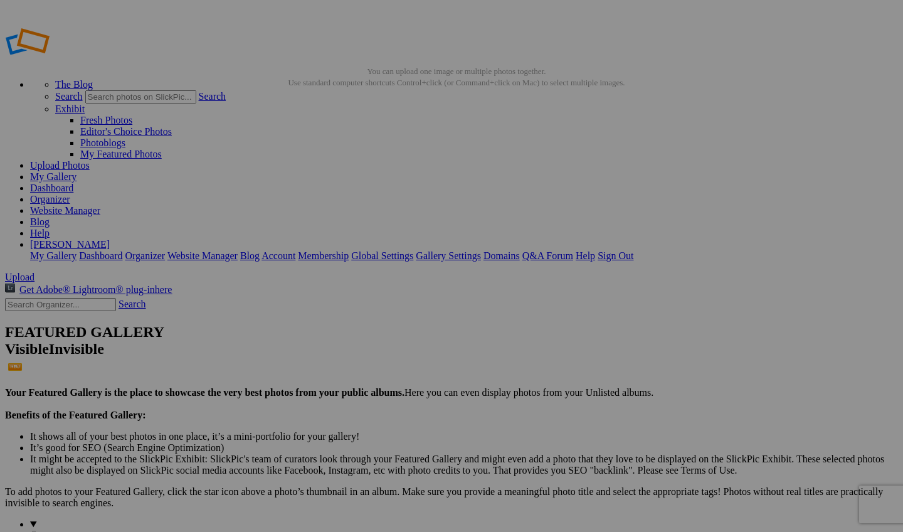
scroll to position [0, 0]
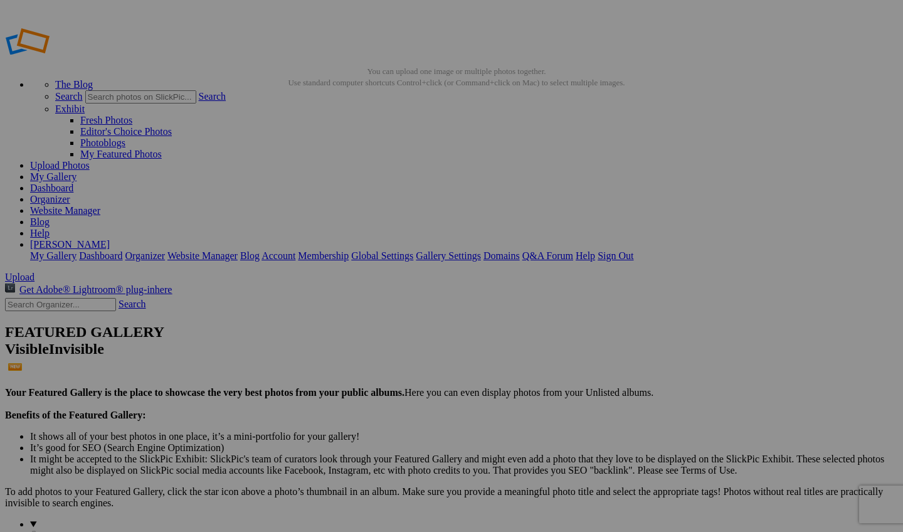
drag, startPoint x: 585, startPoint y: 387, endPoint x: 581, endPoint y: 220, distance: 166.9
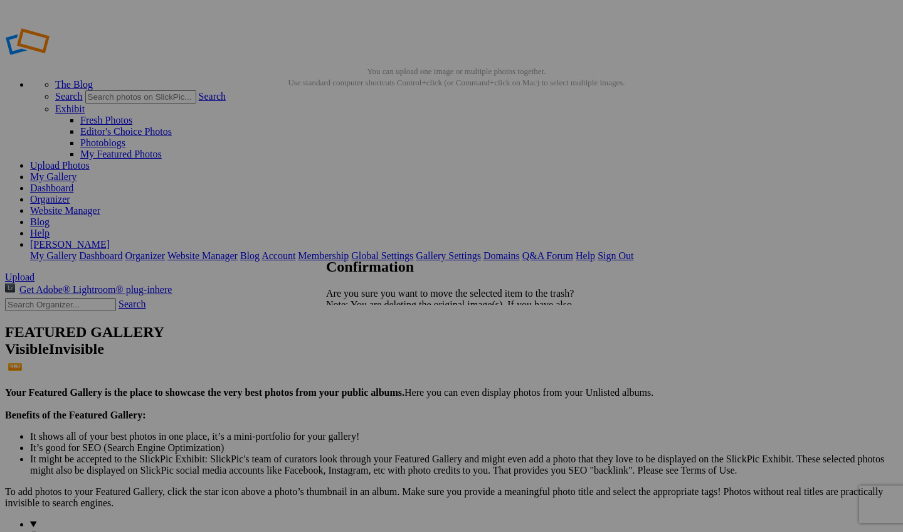
click at [368, 347] on span "Yes" at bounding box center [361, 348] width 14 height 11
drag, startPoint x: 586, startPoint y: 388, endPoint x: 645, endPoint y: 207, distance: 190.6
drag, startPoint x: 696, startPoint y: 197, endPoint x: 822, endPoint y: 179, distance: 127.3
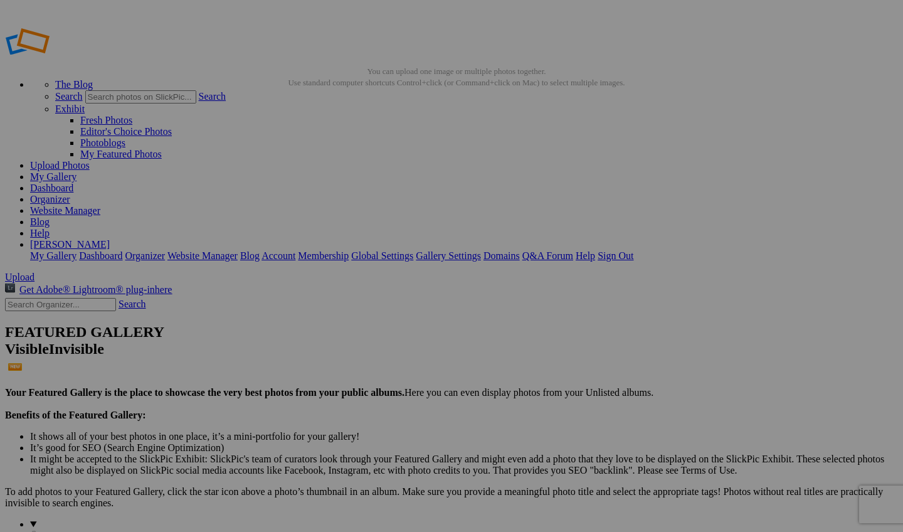
click at [368, 348] on span "Yes" at bounding box center [361, 348] width 14 height 11
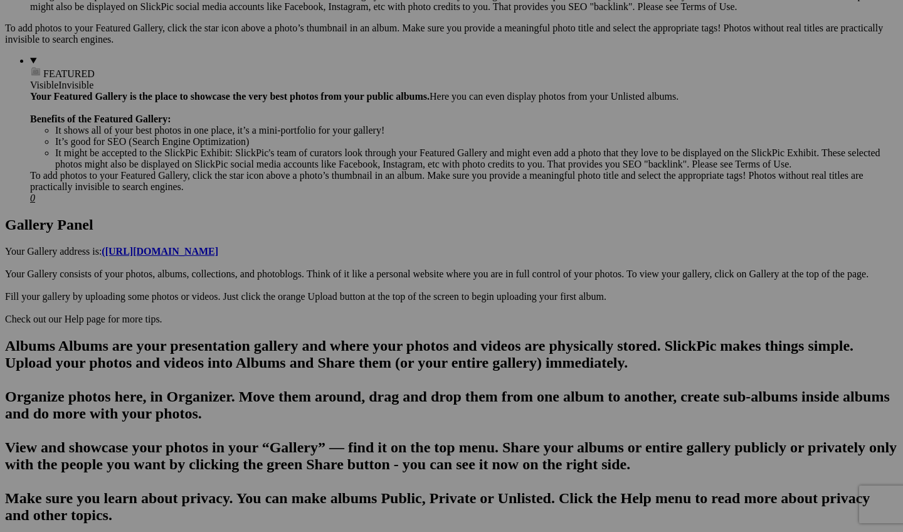
scroll to position [441, 0]
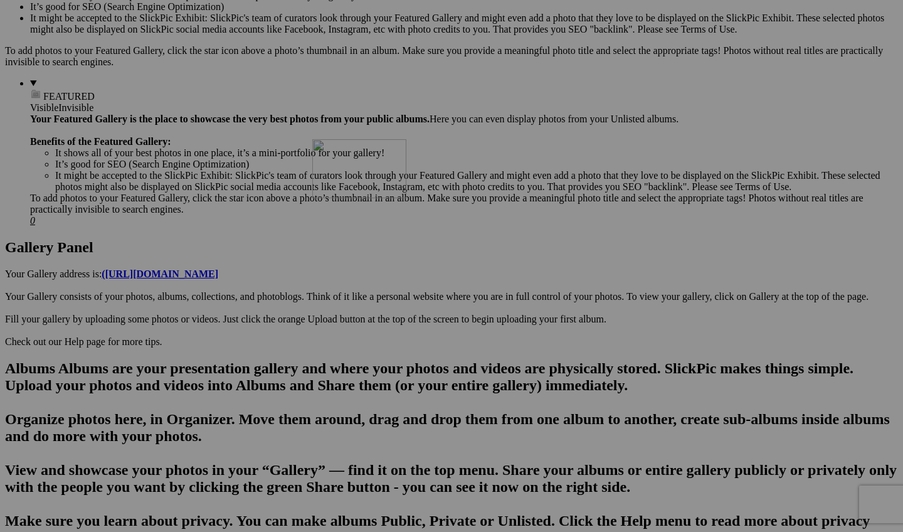
drag, startPoint x: 570, startPoint y: 399, endPoint x: 493, endPoint y: 248, distance: 169.1
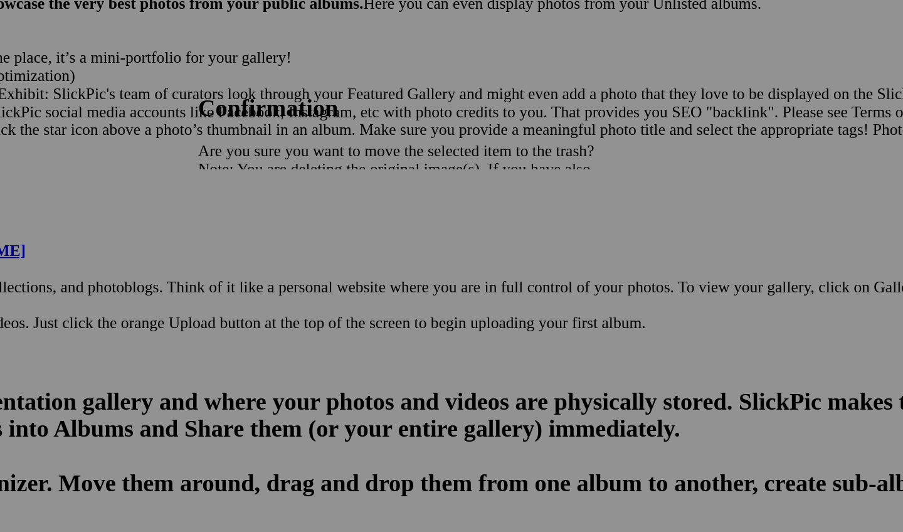
click at [368, 343] on span "Yes" at bounding box center [361, 348] width 14 height 11
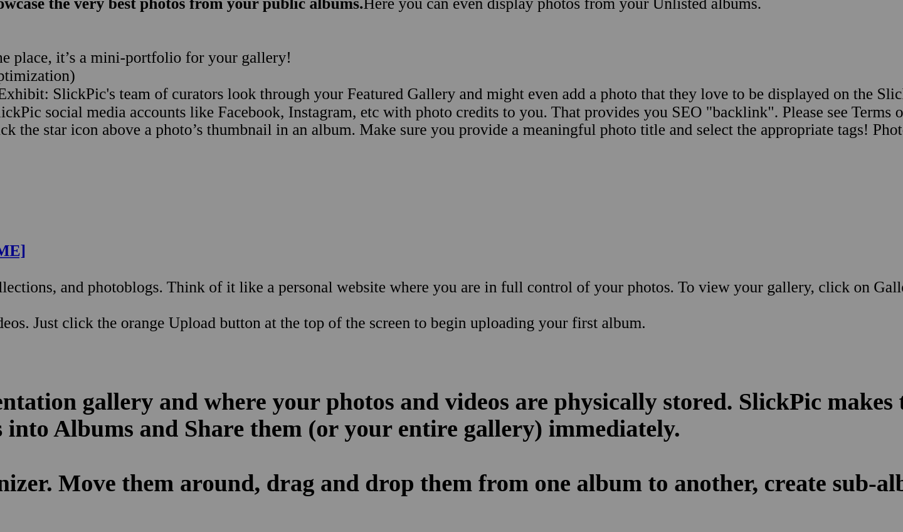
scroll to position [465, 0]
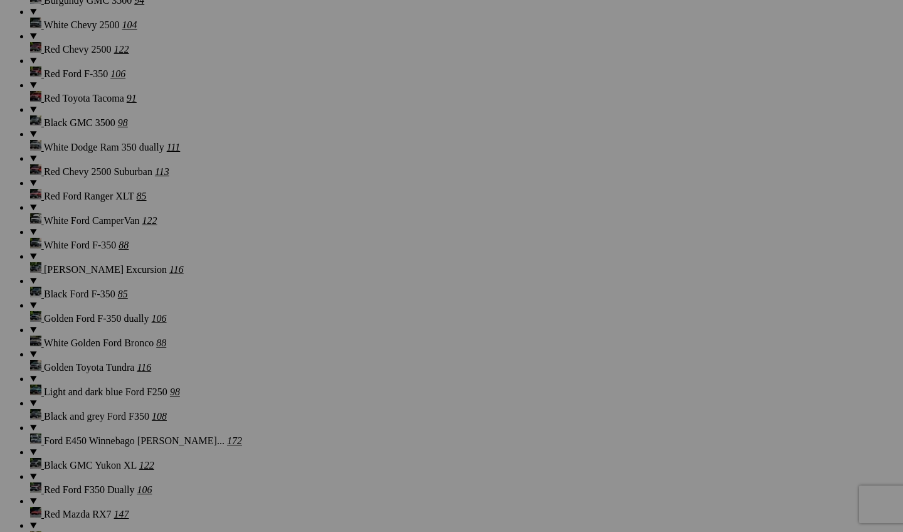
scroll to position [5032, 0]
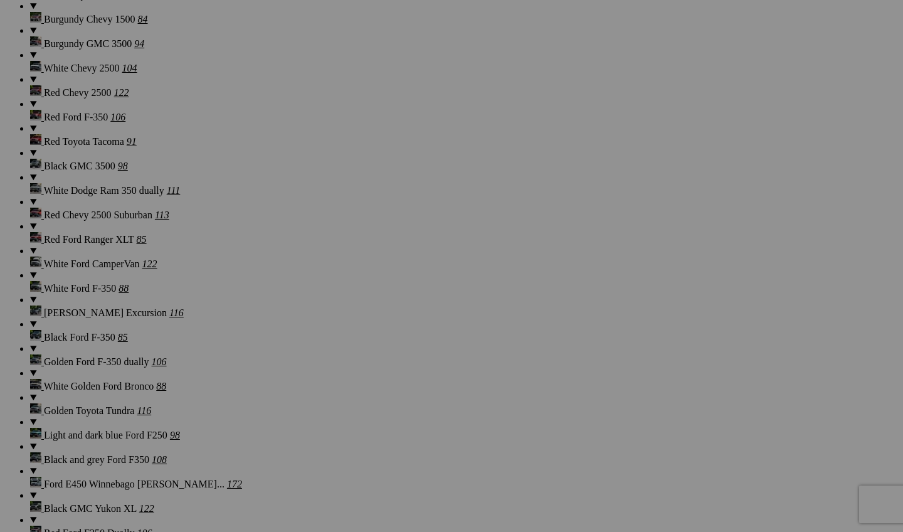
drag, startPoint x: 355, startPoint y: 179, endPoint x: 286, endPoint y: 455, distance: 283.8
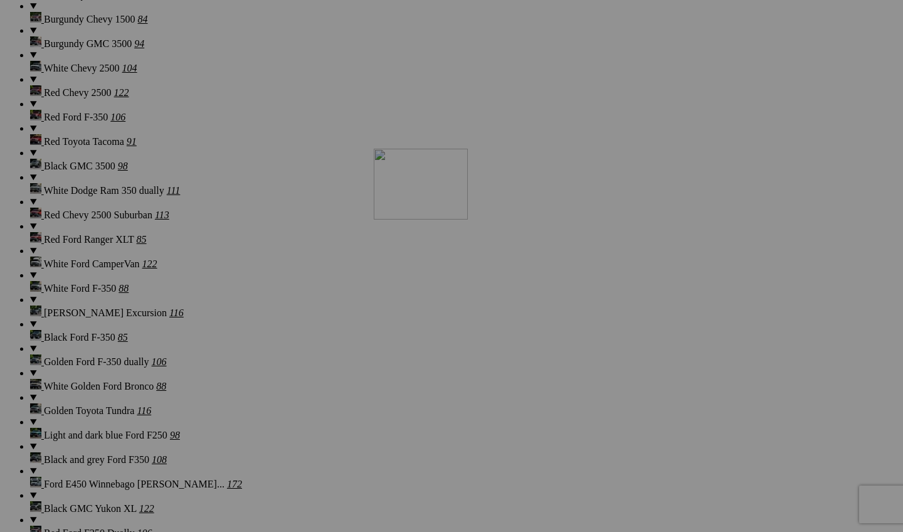
drag, startPoint x: 818, startPoint y: 258, endPoint x: 554, endPoint y: 258, distance: 264.0
drag, startPoint x: 241, startPoint y: 430, endPoint x: 612, endPoint y: 285, distance: 397.8
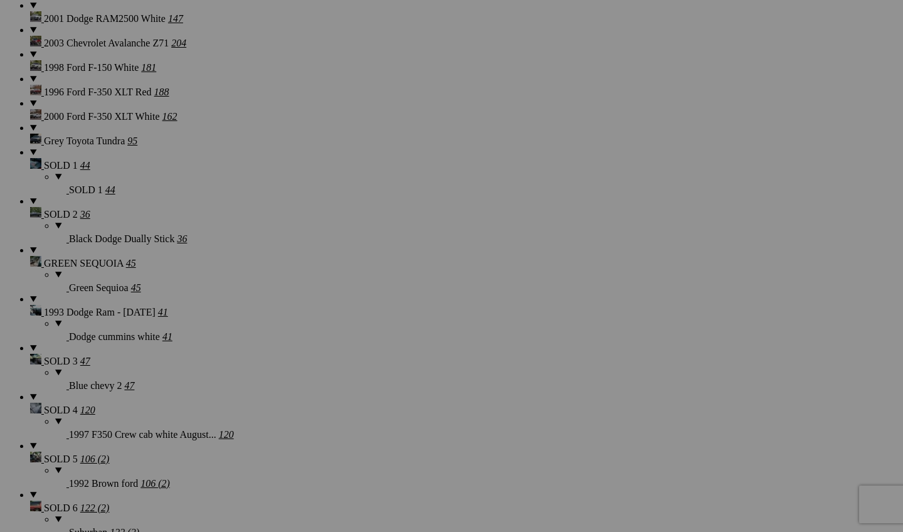
scroll to position [1685, 0]
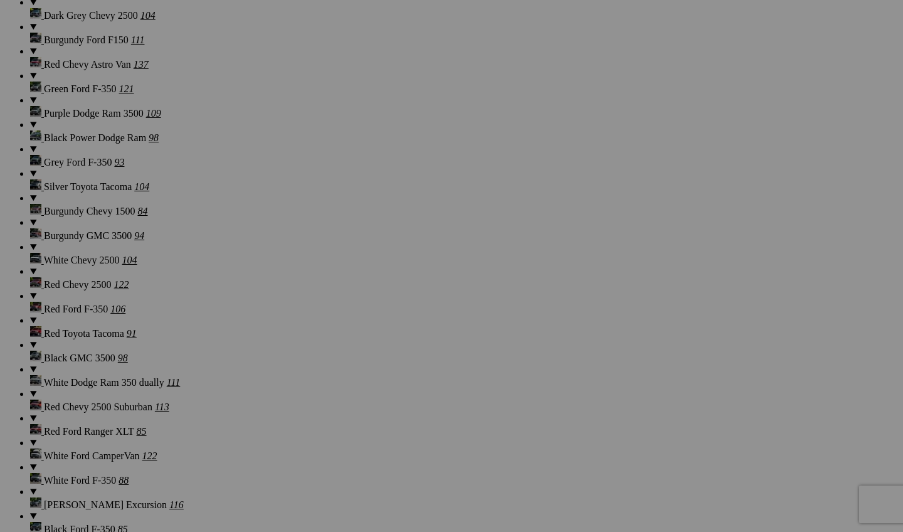
scroll to position [4726, 0]
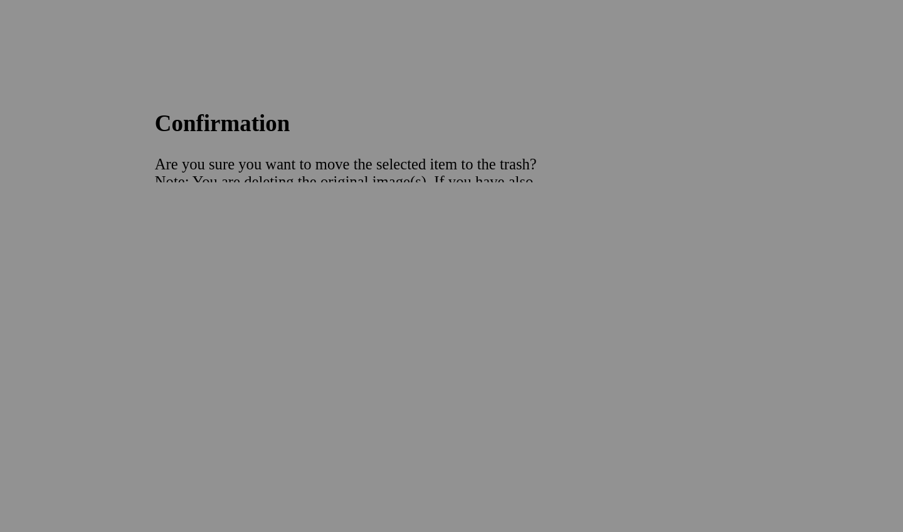
click at [354, 343] on span "Yes" at bounding box center [361, 348] width 14 height 11
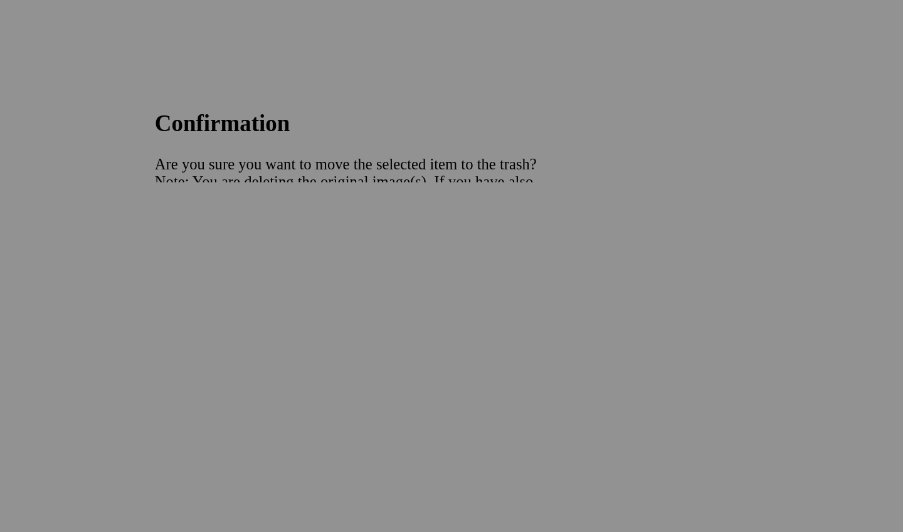
click at [354, 343] on span "Yes" at bounding box center [361, 348] width 14 height 11
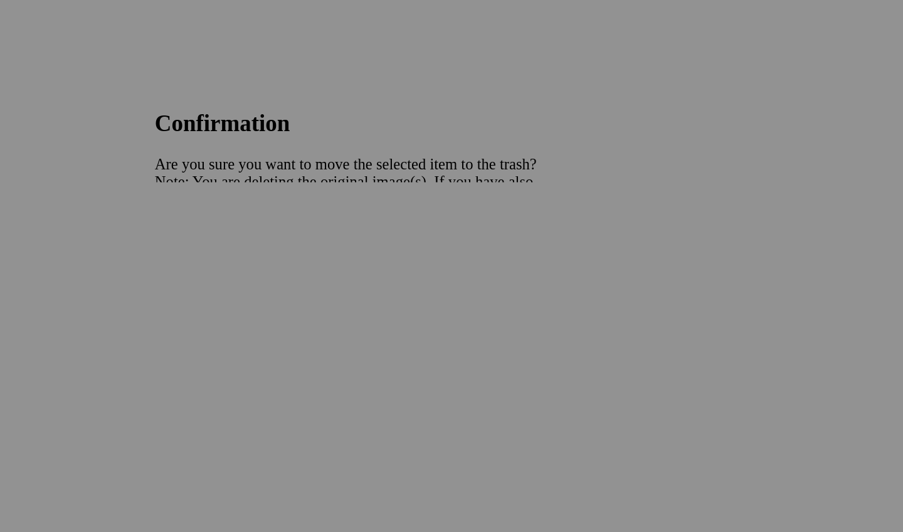
click at [354, 343] on link "Yes" at bounding box center [361, 348] width 14 height 11
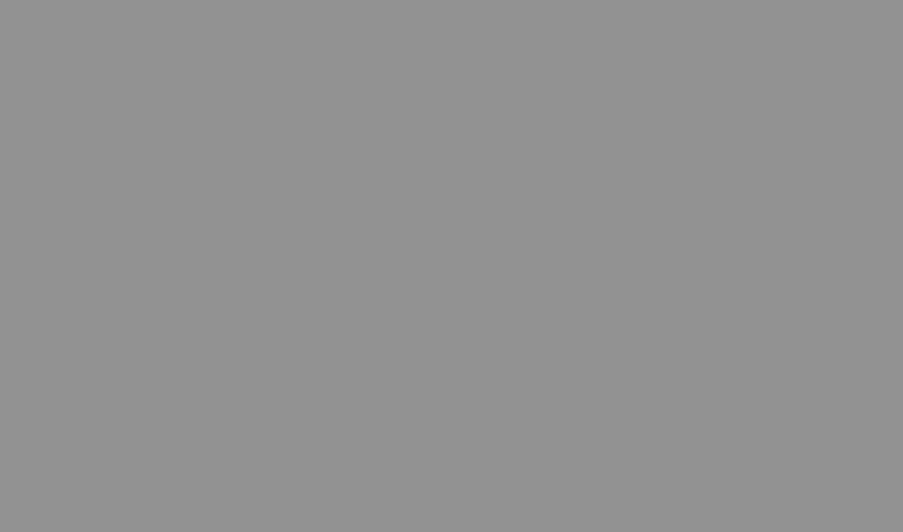
scroll to position [4826, 0]
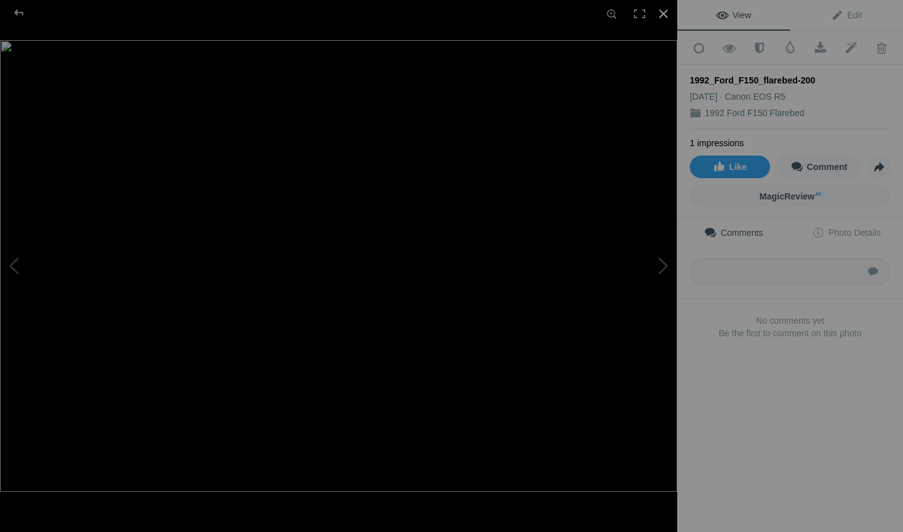
click at [666, 24] on div at bounding box center [664, 14] width 28 height 28
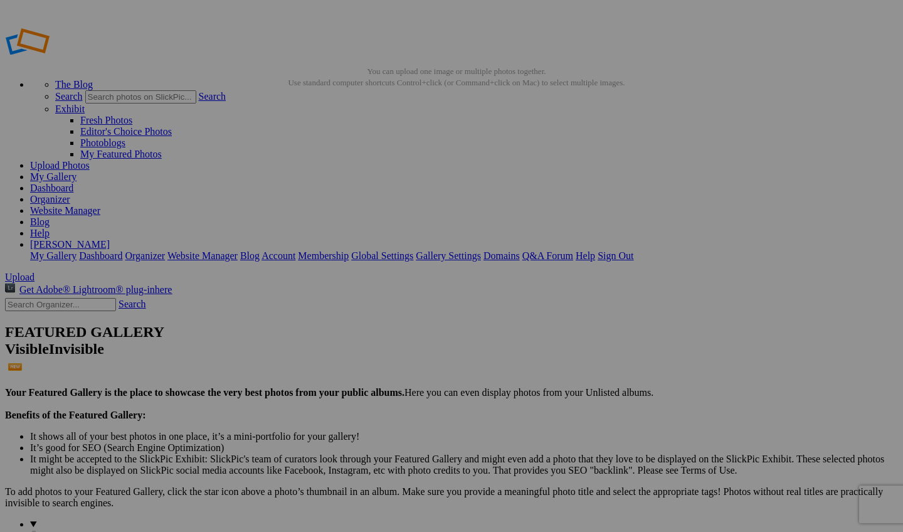
scroll to position [0, 0]
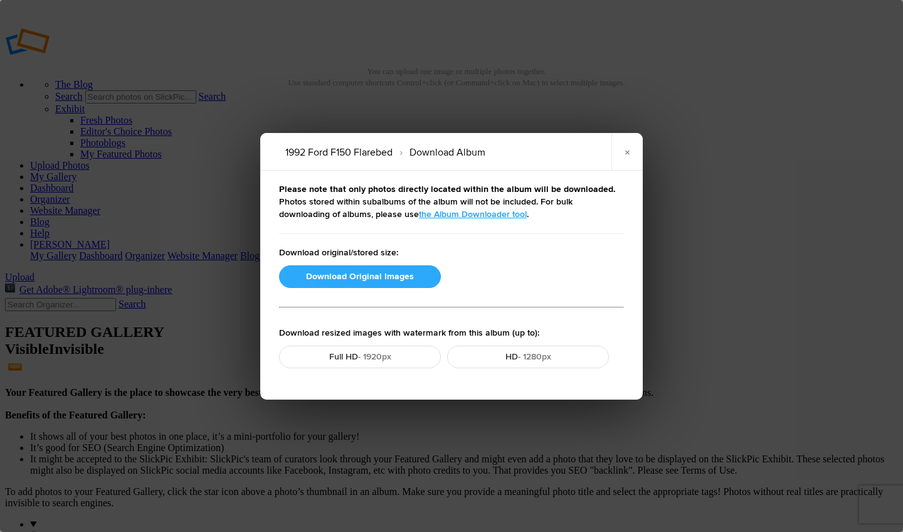
click at [397, 270] on button "Download Original Images" at bounding box center [360, 276] width 162 height 23
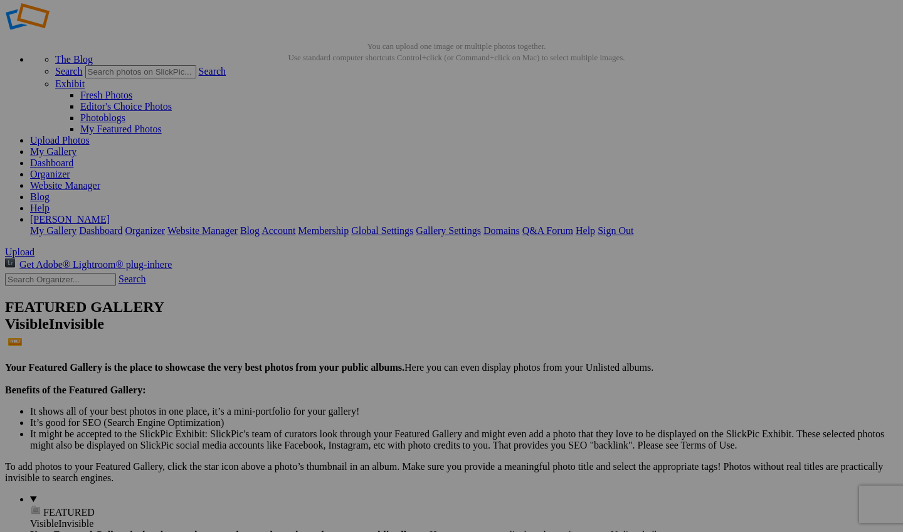
scroll to position [29, 0]
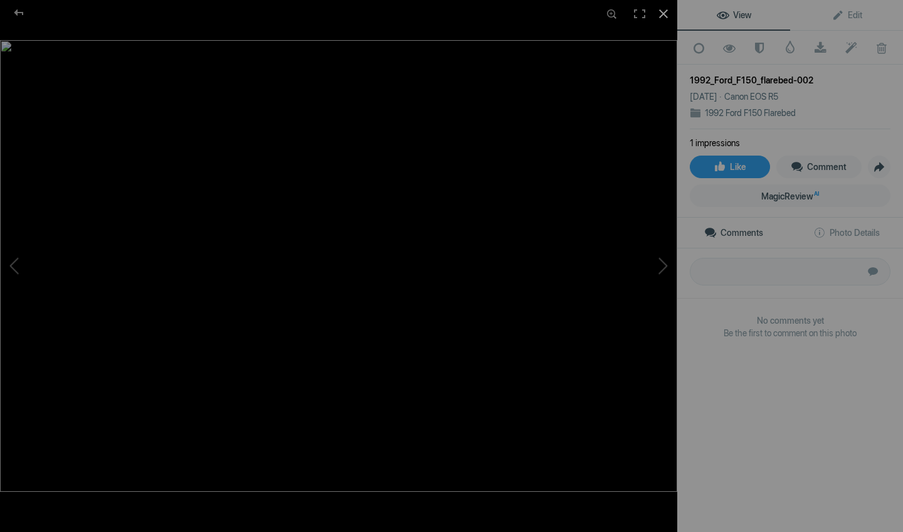
click at [672, 20] on div at bounding box center [664, 14] width 28 height 28
